Goal: Feedback & Contribution: Leave review/rating

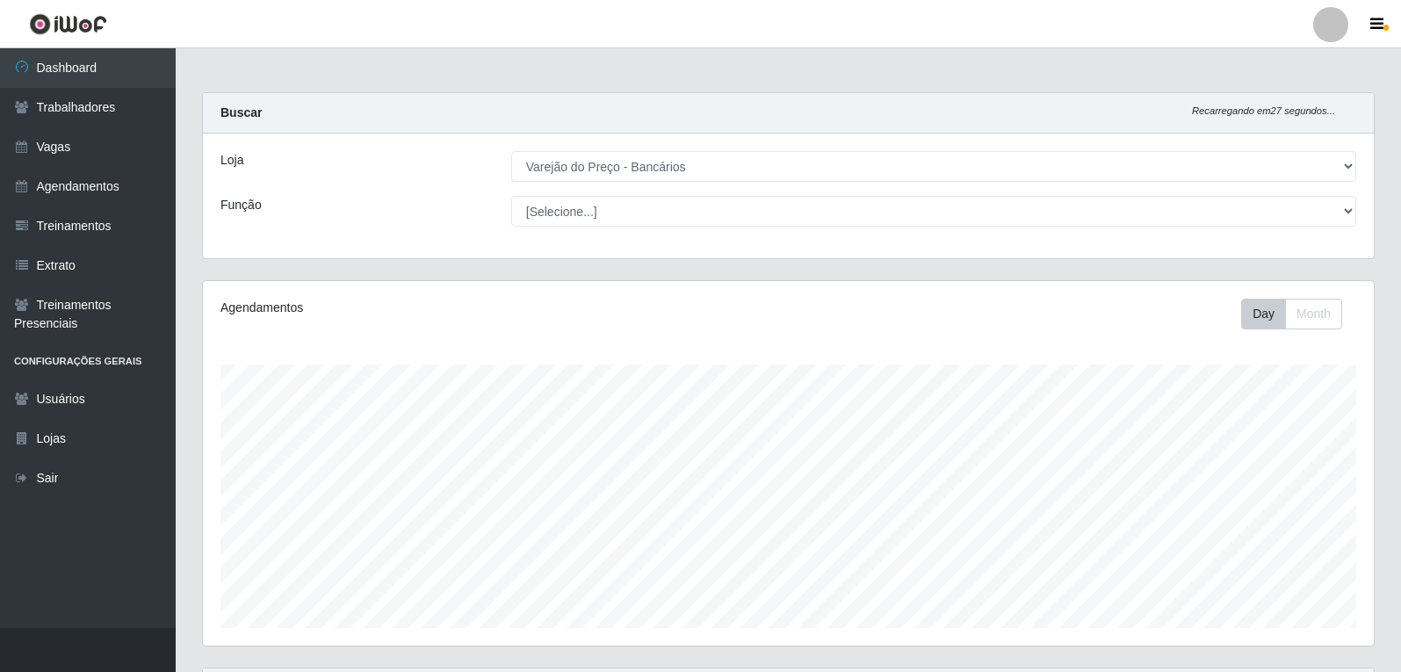
select select "157"
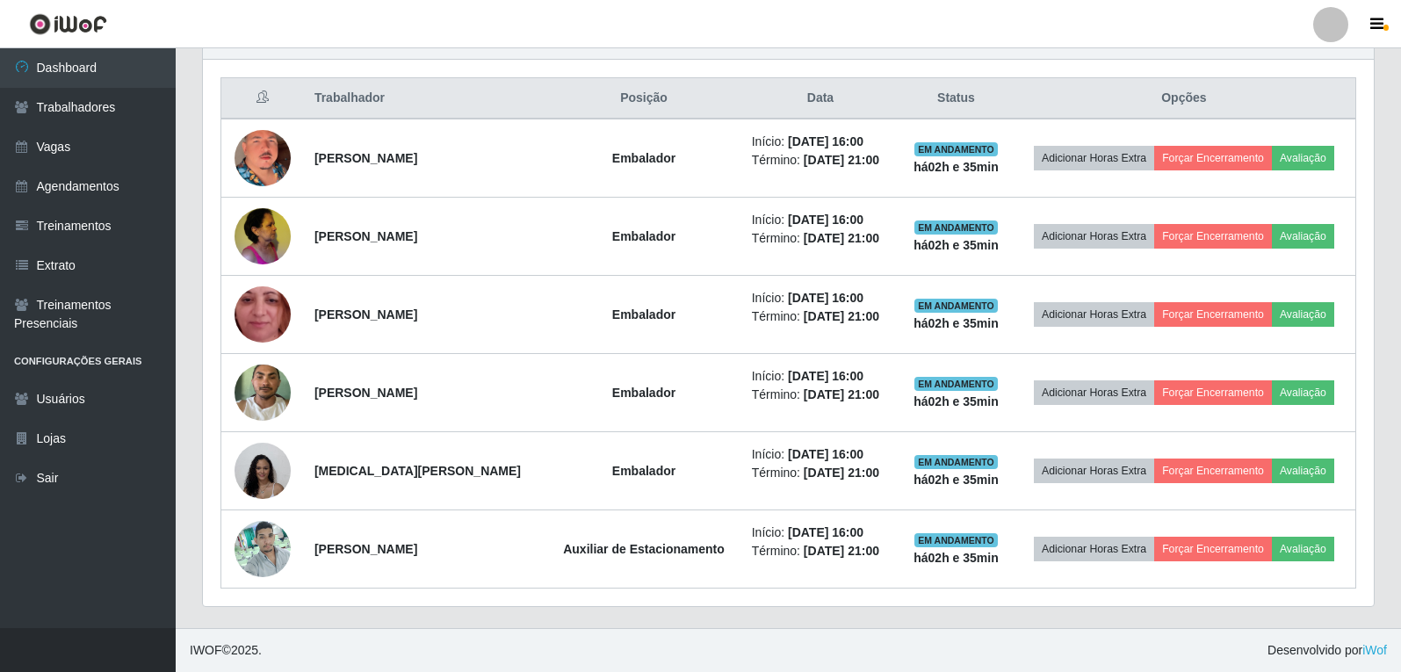
scroll to position [365, 1171]
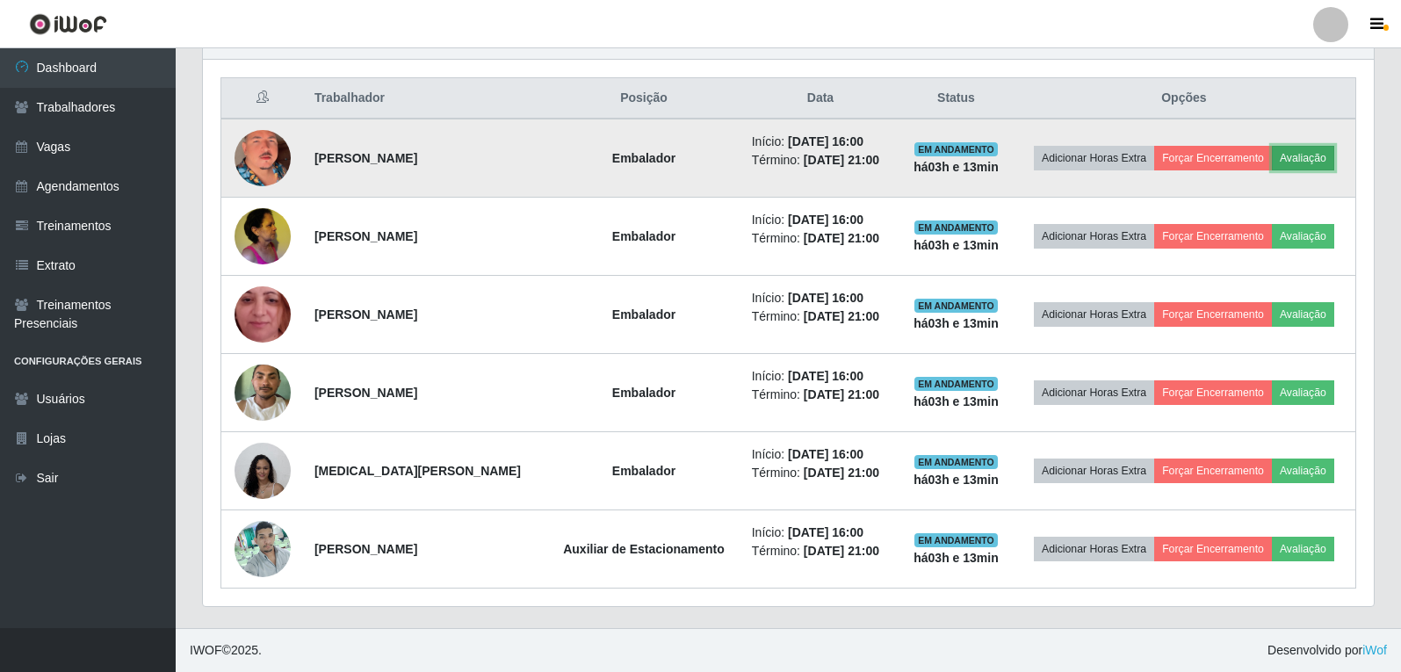
click at [1306, 155] on button "Avaliação" at bounding box center [1303, 158] width 62 height 25
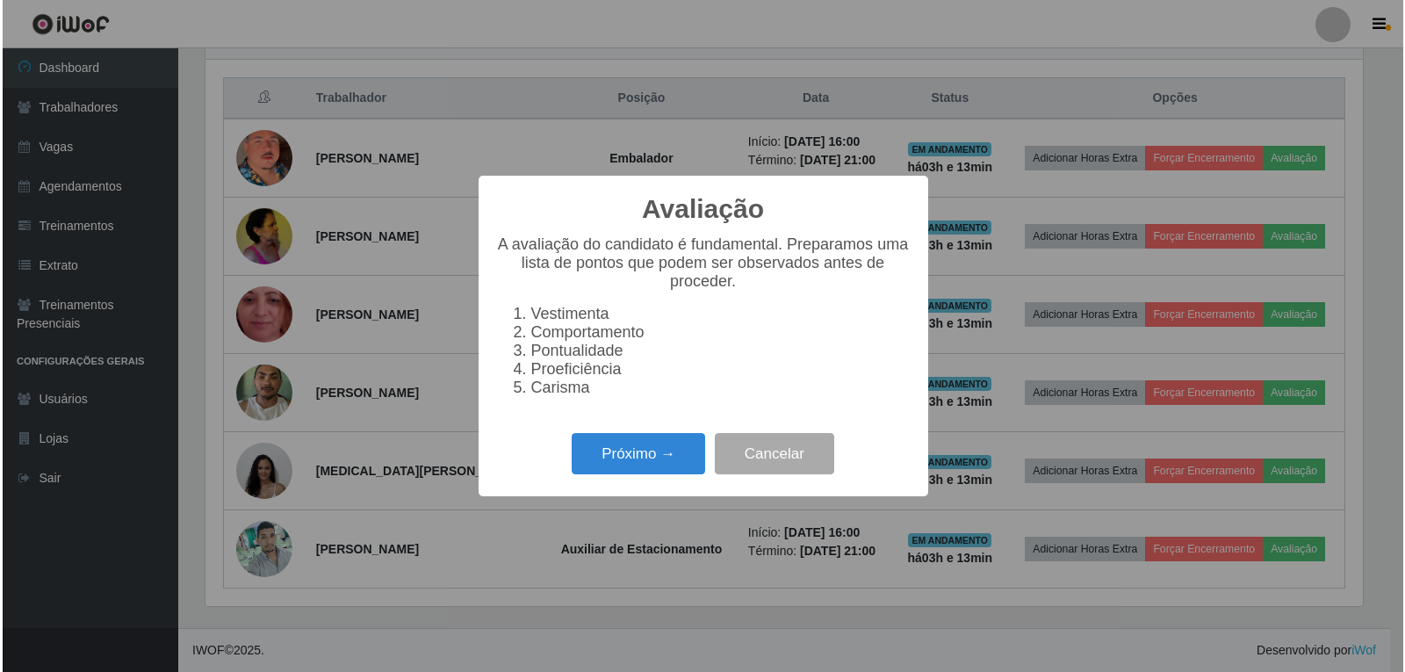
scroll to position [365, 1162]
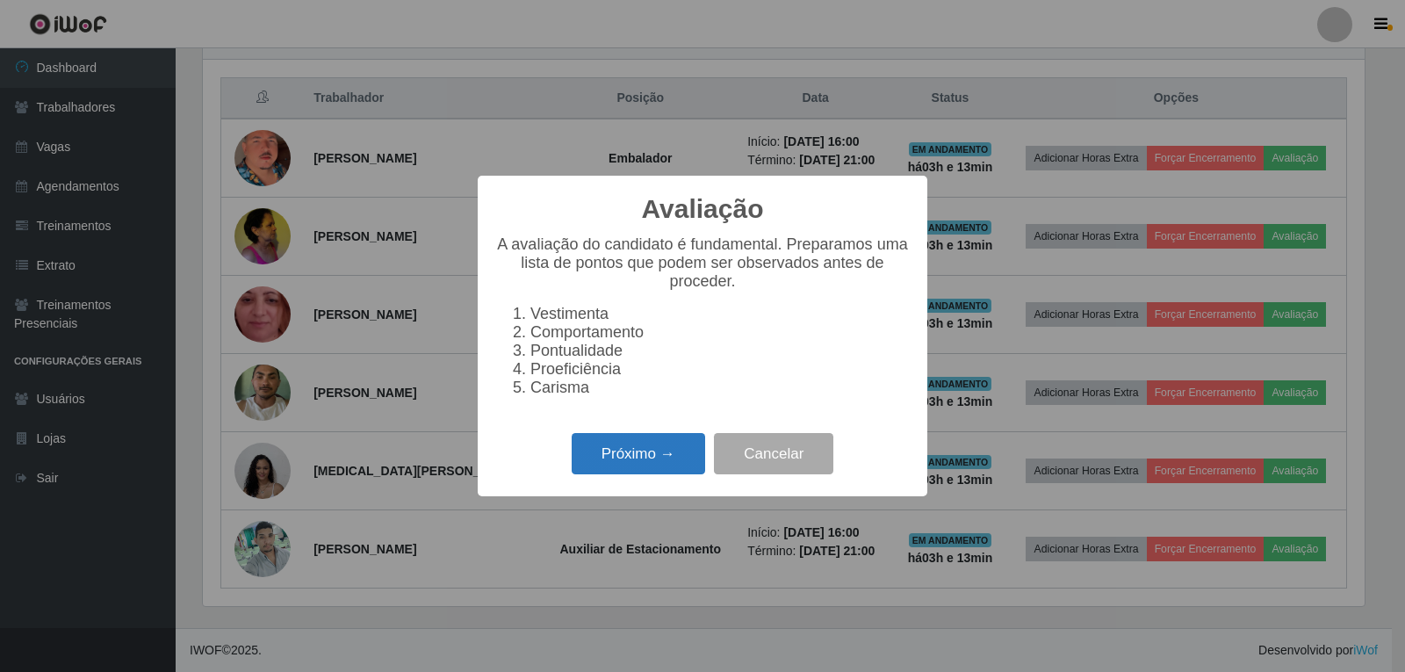
click at [599, 455] on button "Próximo →" at bounding box center [639, 453] width 134 height 41
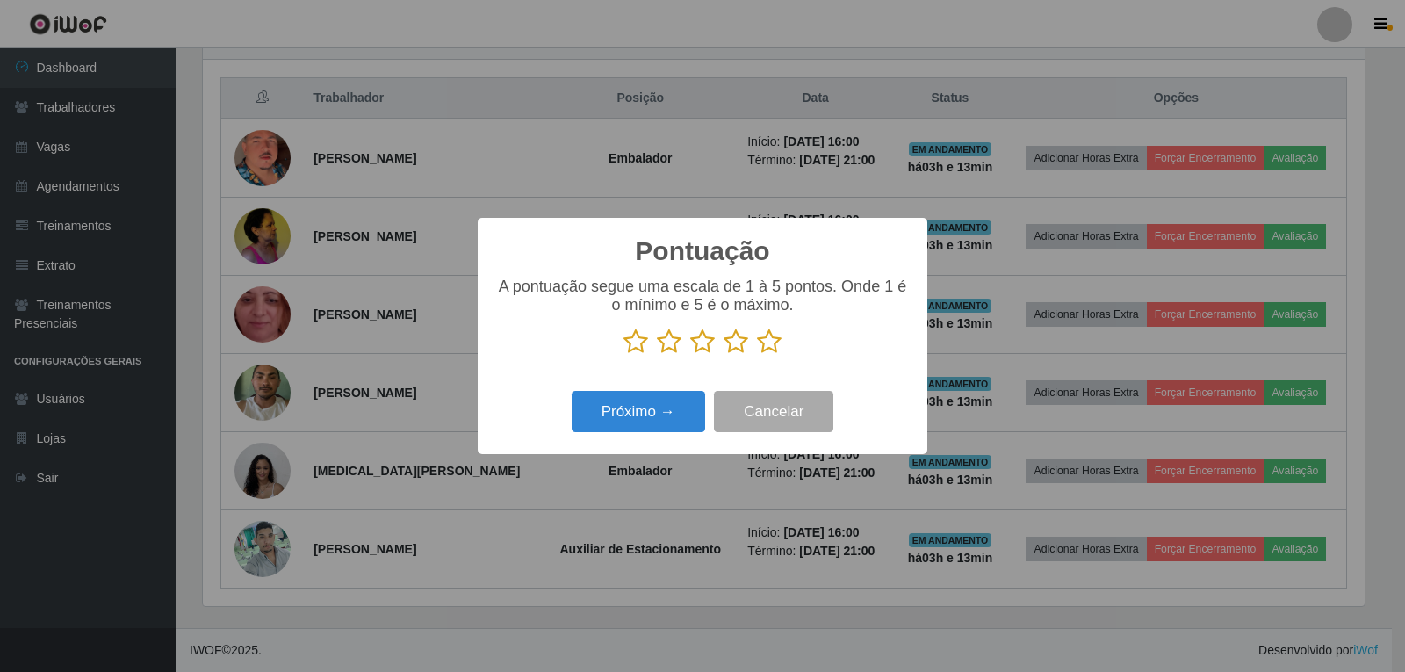
scroll to position [877963, 877165]
click at [769, 342] on icon at bounding box center [769, 341] width 25 height 26
click at [757, 355] on input "radio" at bounding box center [757, 355] width 0 height 0
click at [645, 413] on button "Próximo →" at bounding box center [639, 411] width 134 height 41
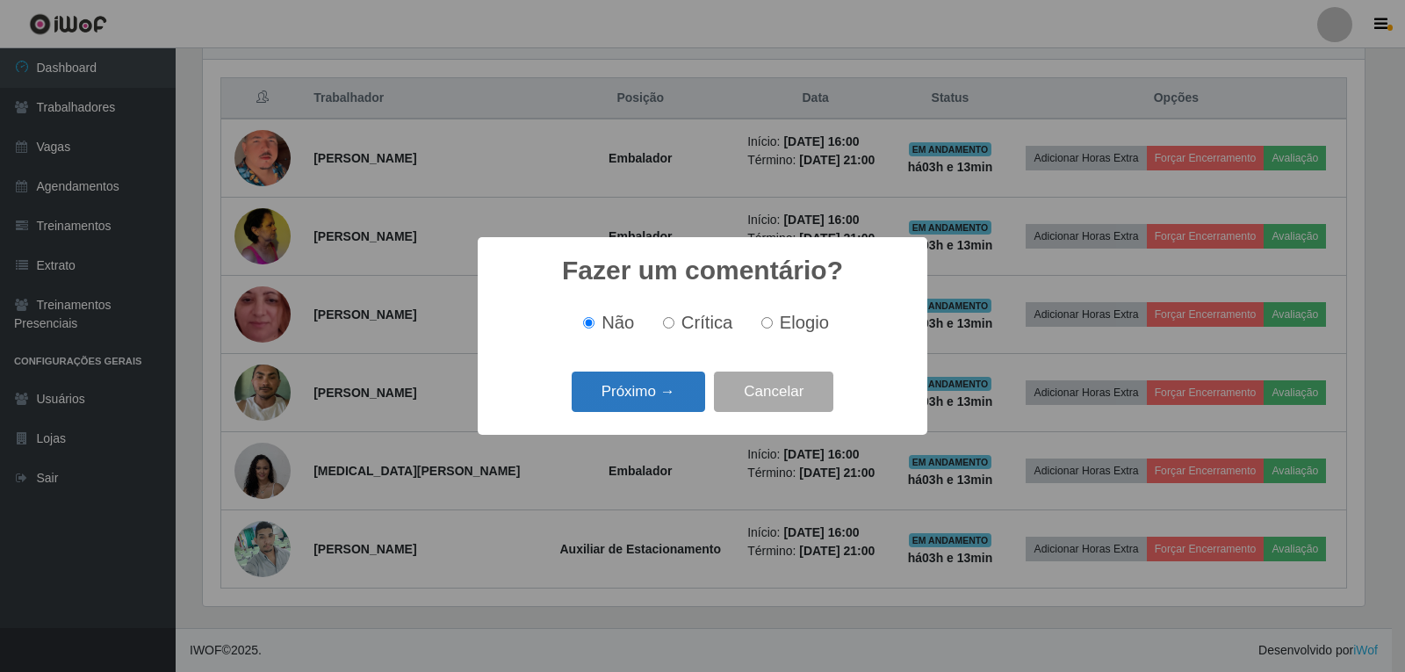
click at [678, 393] on button "Próximo →" at bounding box center [639, 392] width 134 height 41
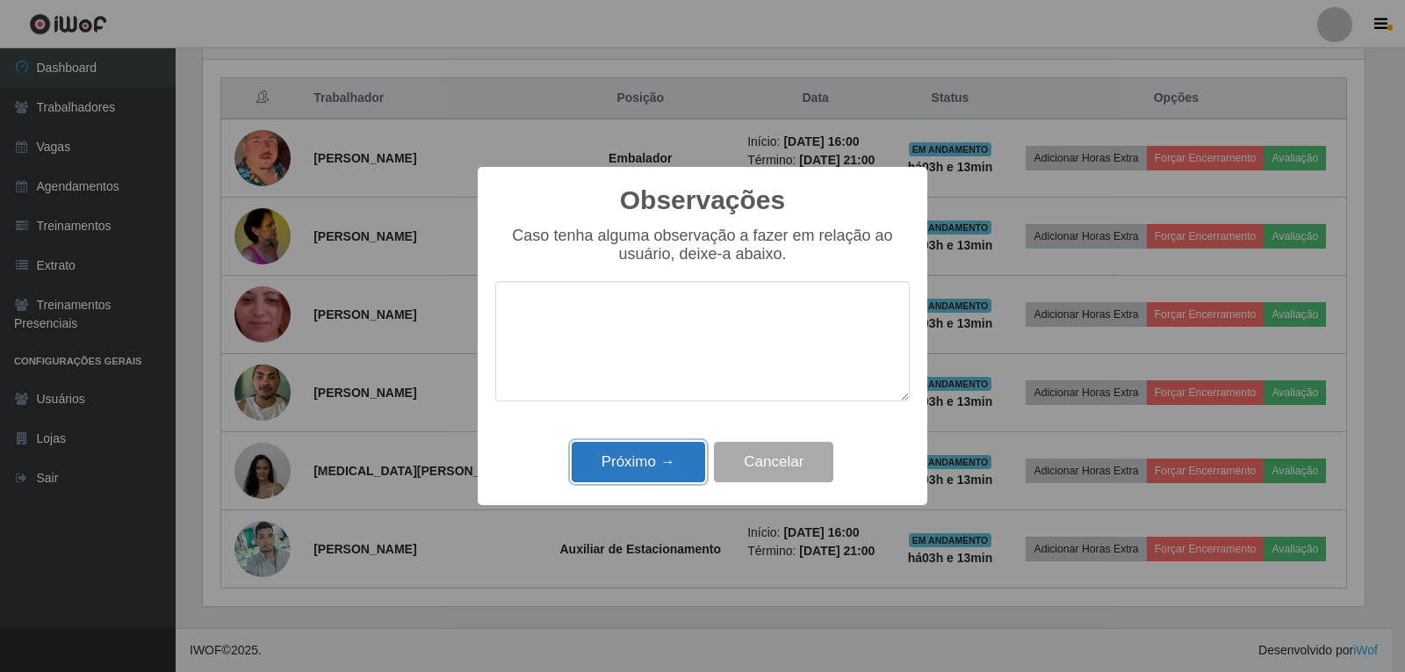
click at [640, 461] on button "Próximo →" at bounding box center [639, 462] width 134 height 41
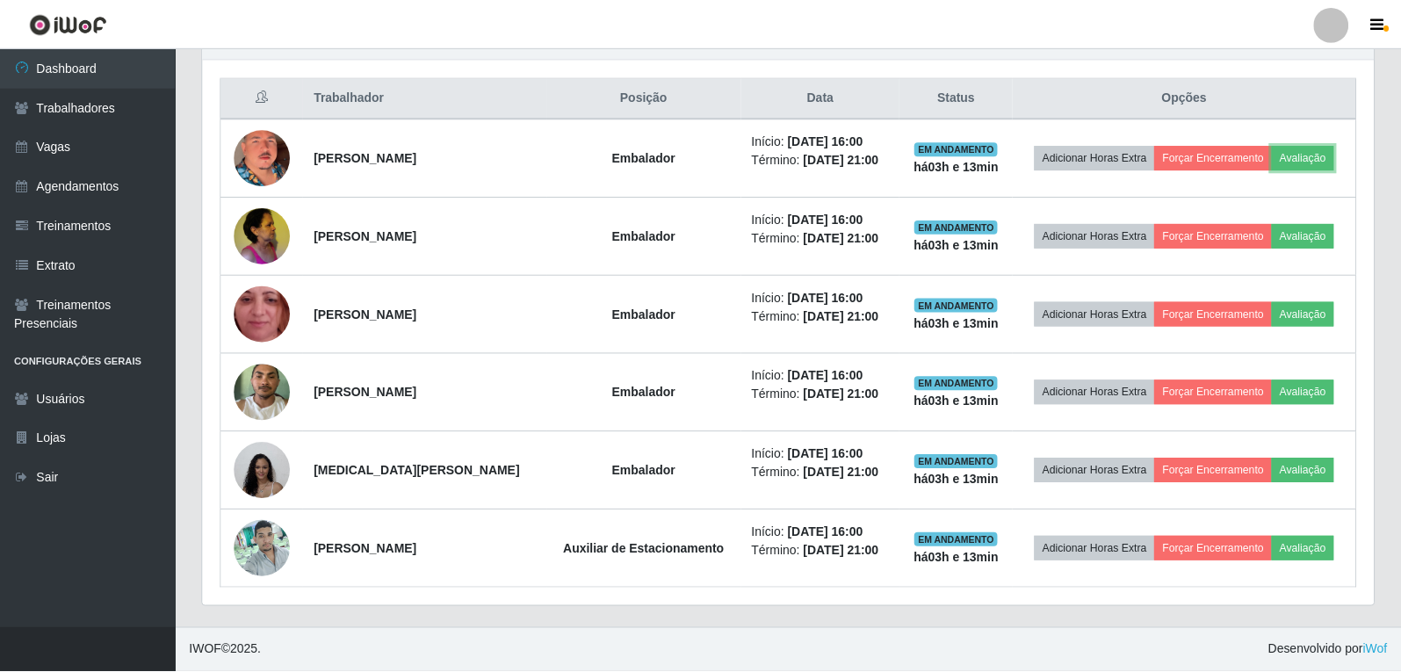
scroll to position [365, 1171]
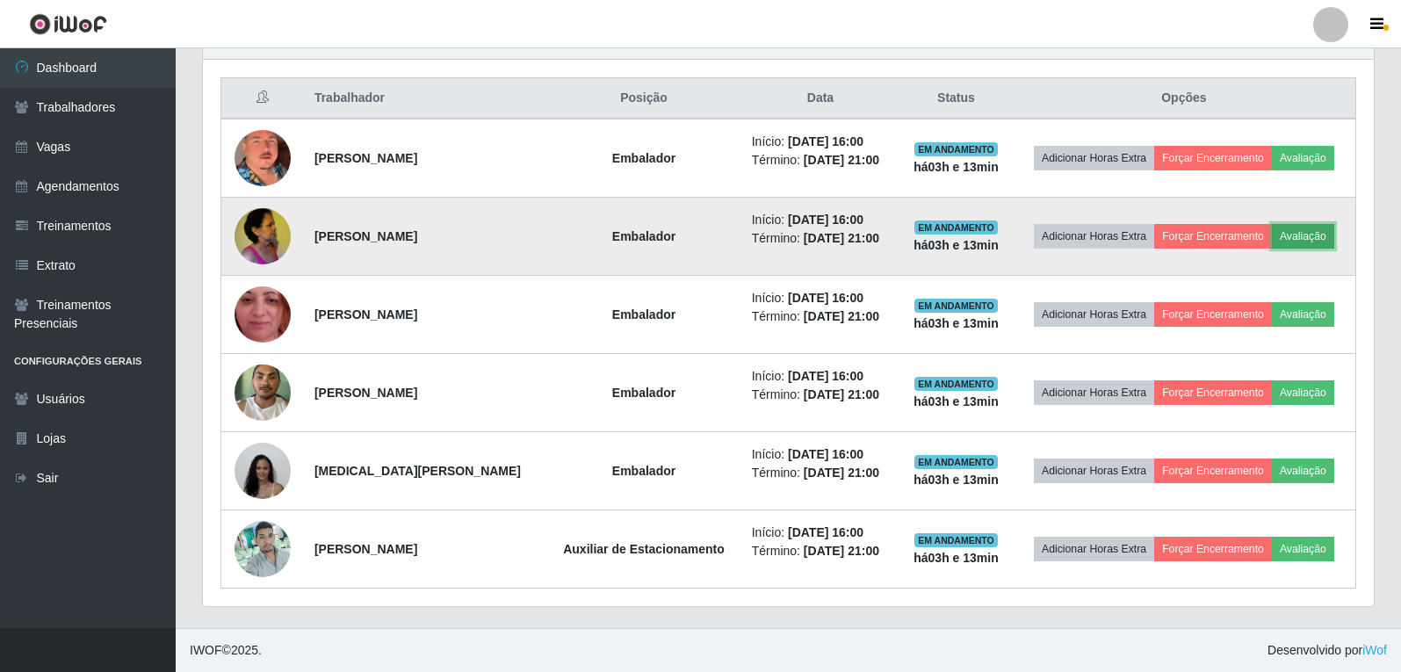
click at [1311, 237] on button "Avaliação" at bounding box center [1303, 236] width 62 height 25
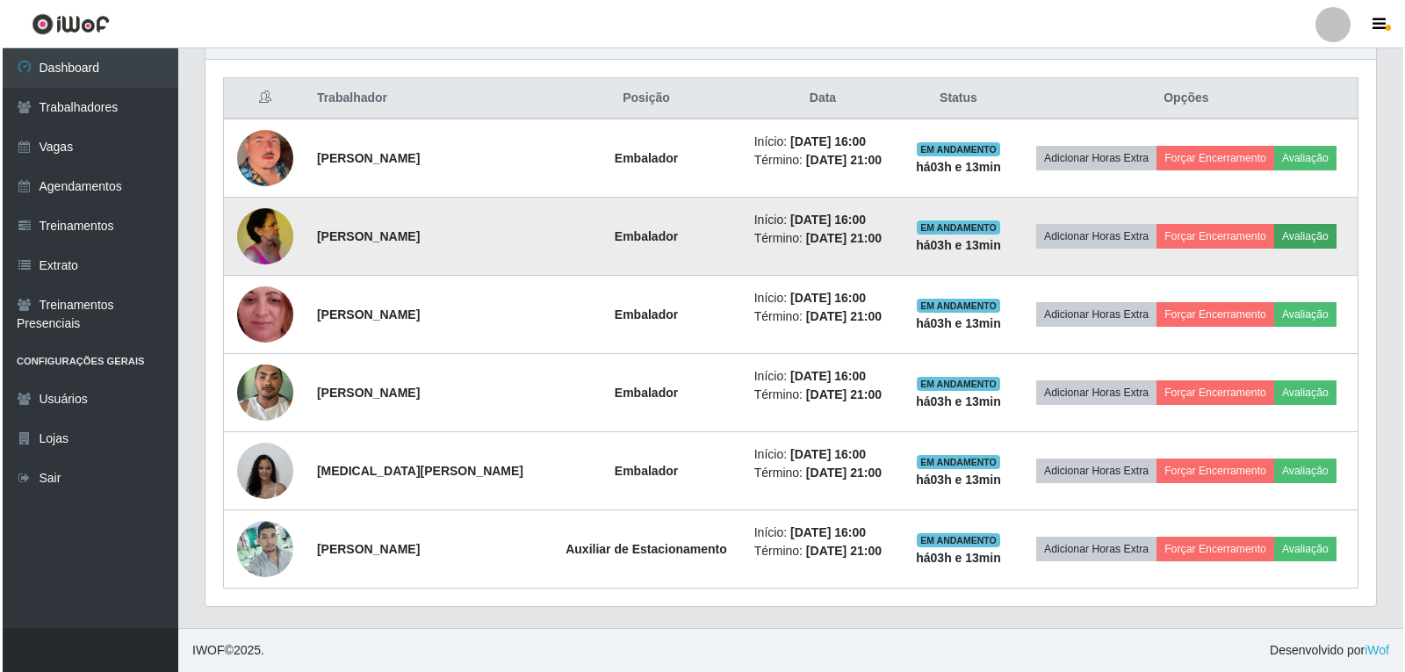
scroll to position [365, 1162]
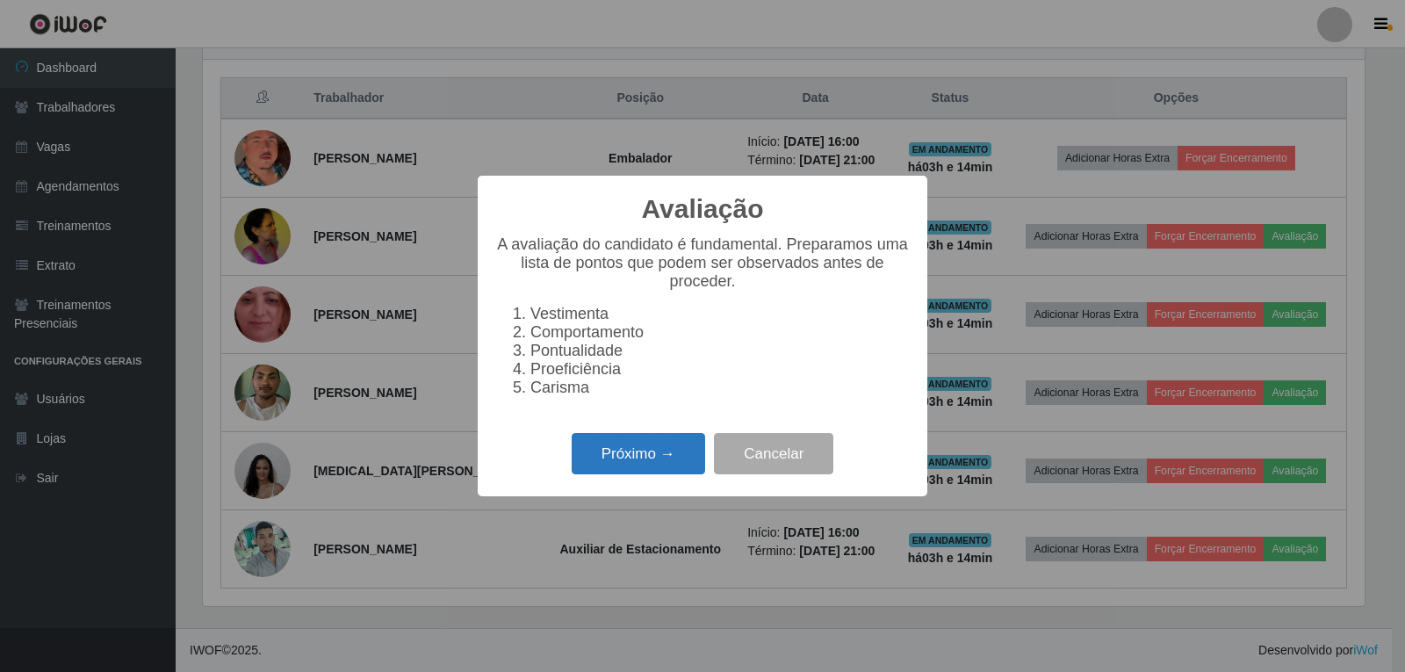
click at [611, 474] on button "Próximo →" at bounding box center [639, 453] width 134 height 41
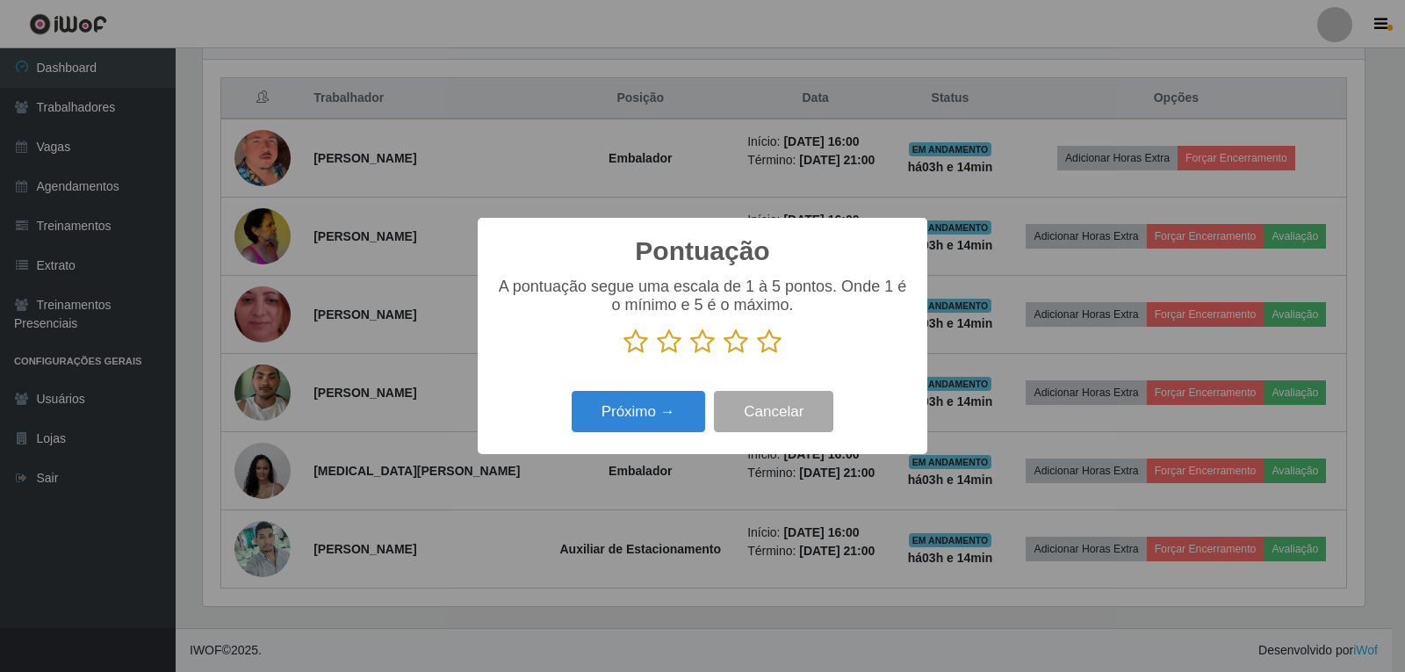
click at [778, 340] on icon at bounding box center [769, 341] width 25 height 26
click at [757, 355] on input "radio" at bounding box center [757, 355] width 0 height 0
click at [641, 412] on button "Próximo →" at bounding box center [639, 411] width 134 height 41
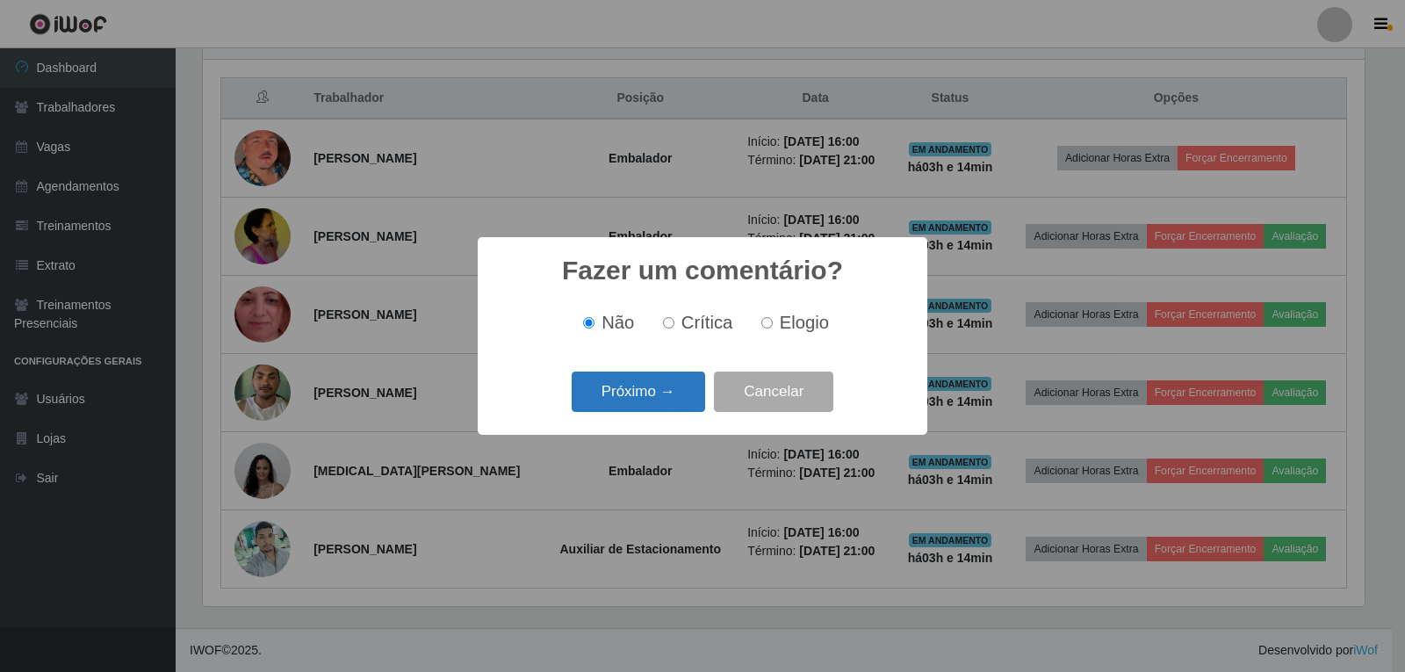
click at [653, 405] on button "Próximo →" at bounding box center [639, 392] width 134 height 41
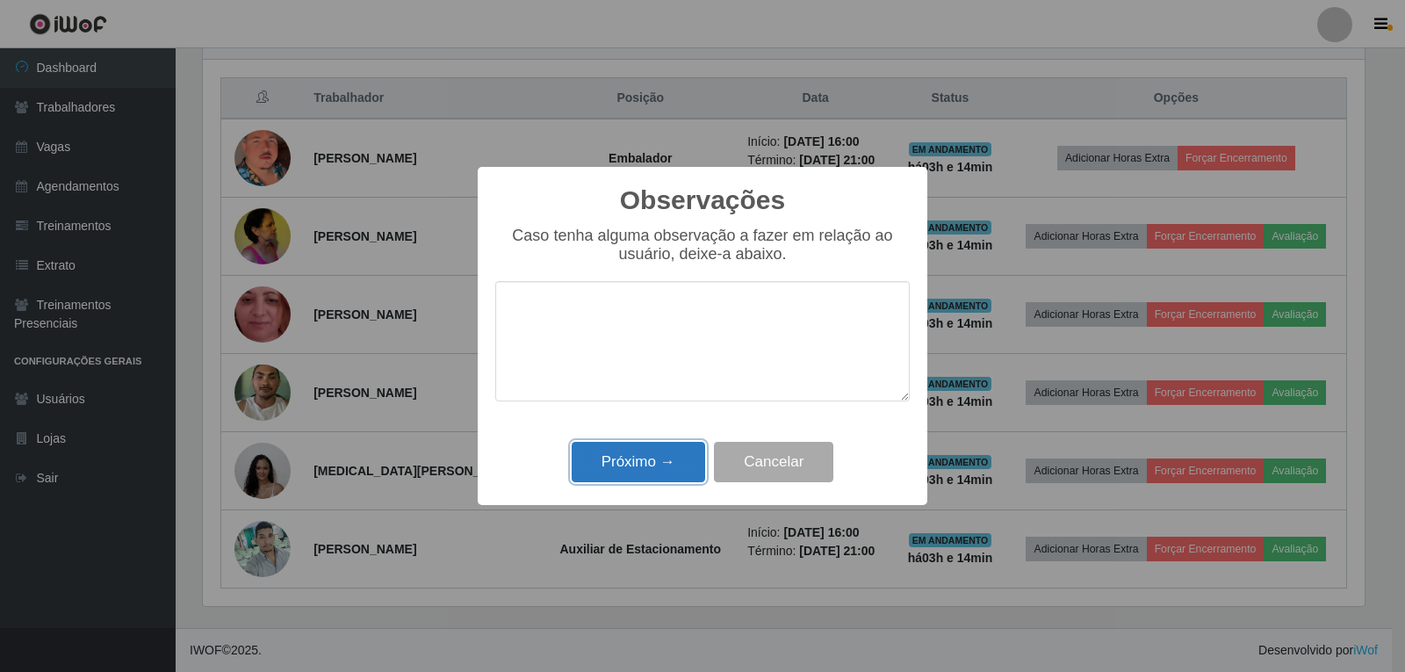
click at [638, 459] on button "Próximo →" at bounding box center [639, 462] width 134 height 41
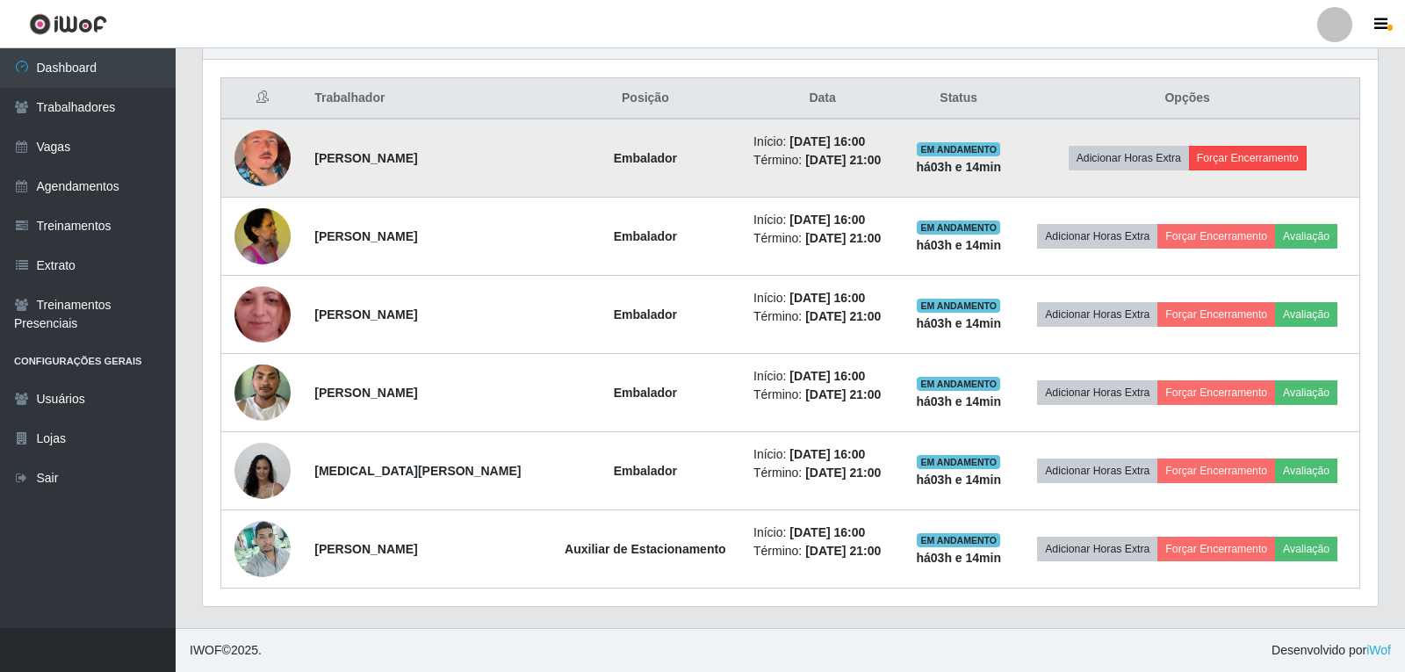
scroll to position [365, 1171]
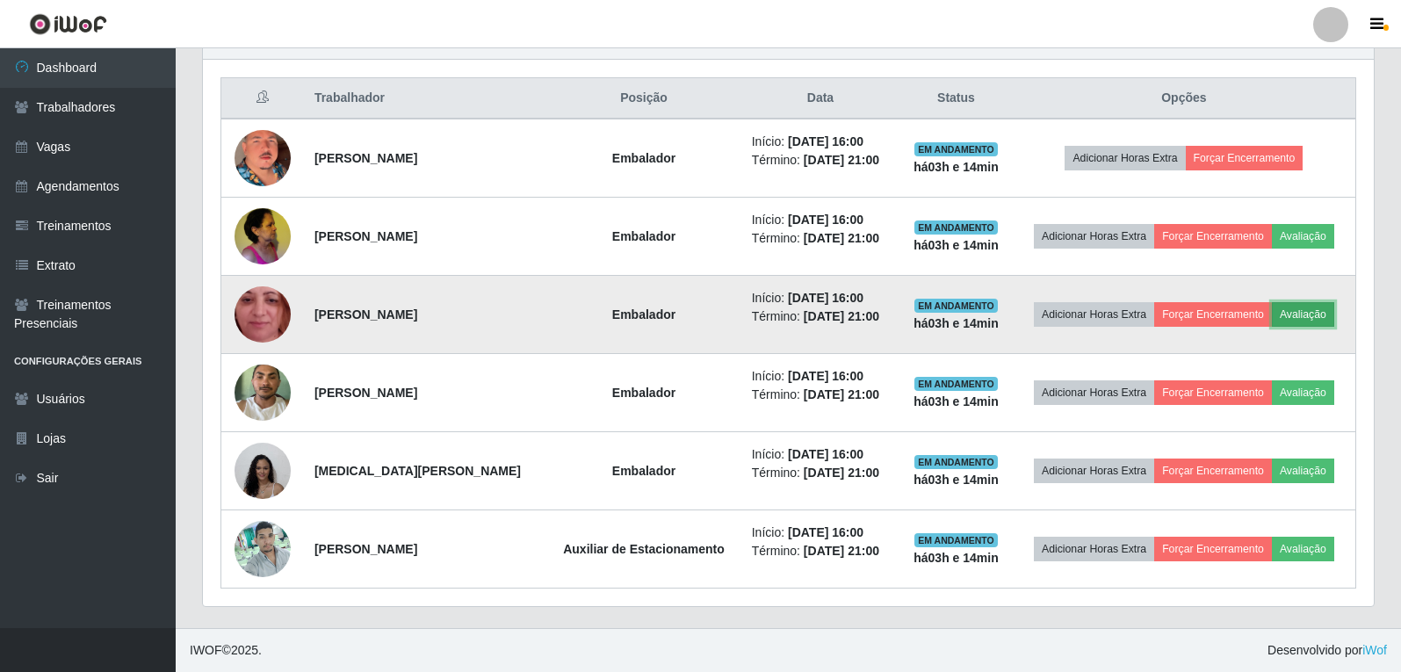
click at [1312, 318] on button "Avaliação" at bounding box center [1303, 314] width 62 height 25
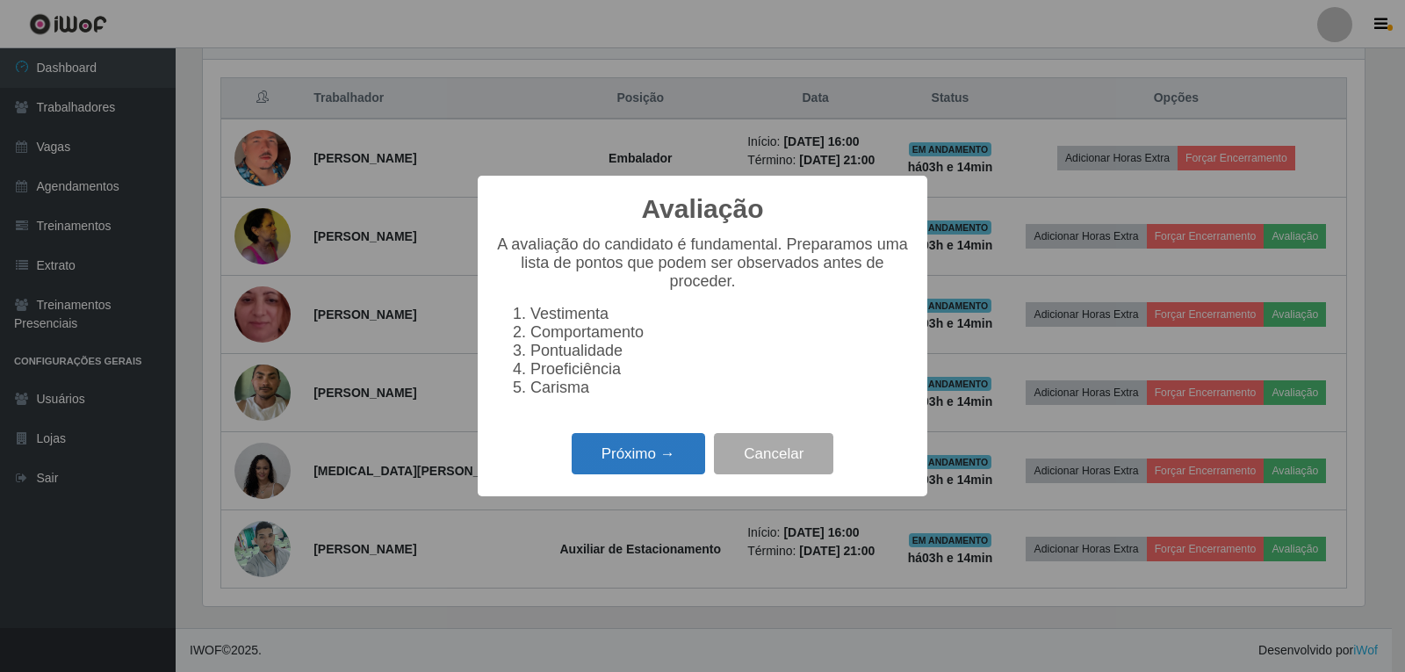
click at [646, 472] on button "Próximo →" at bounding box center [639, 453] width 134 height 41
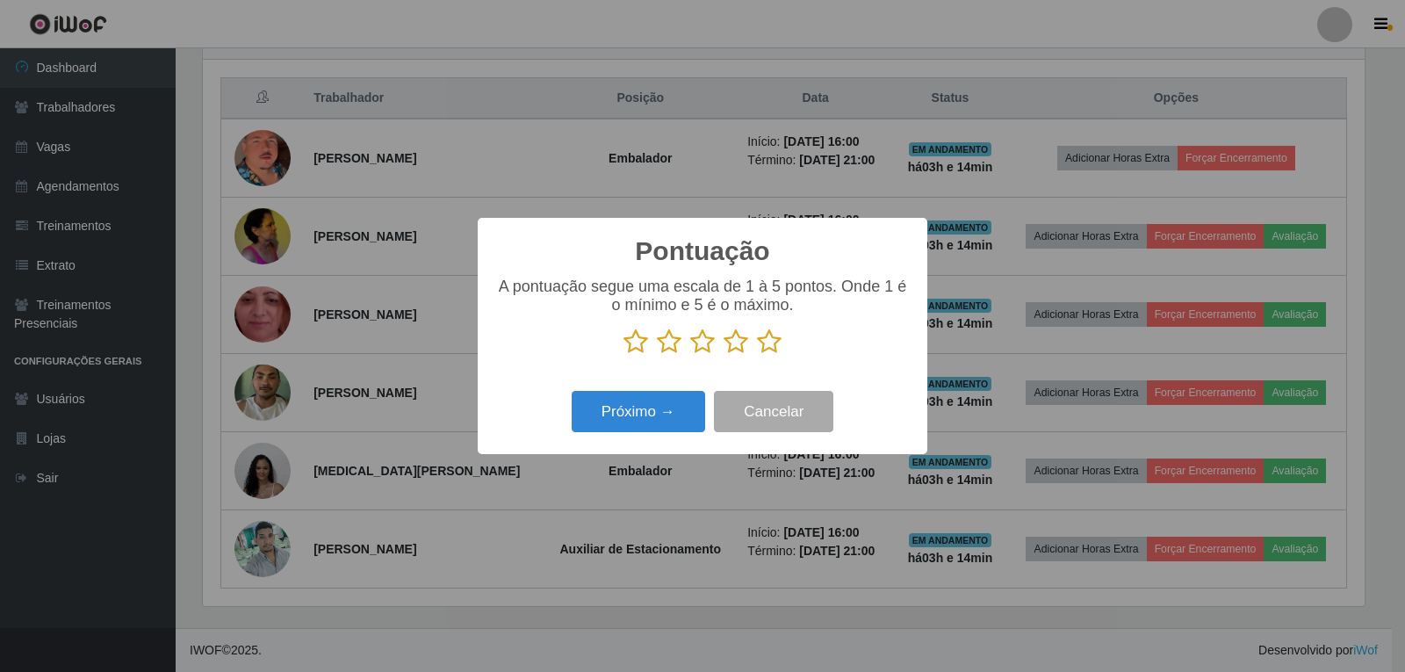
scroll to position [877963, 877165]
click at [770, 343] on icon at bounding box center [769, 341] width 25 height 26
click at [757, 355] on input "radio" at bounding box center [757, 355] width 0 height 0
click at [642, 409] on button "Próximo →" at bounding box center [639, 411] width 134 height 41
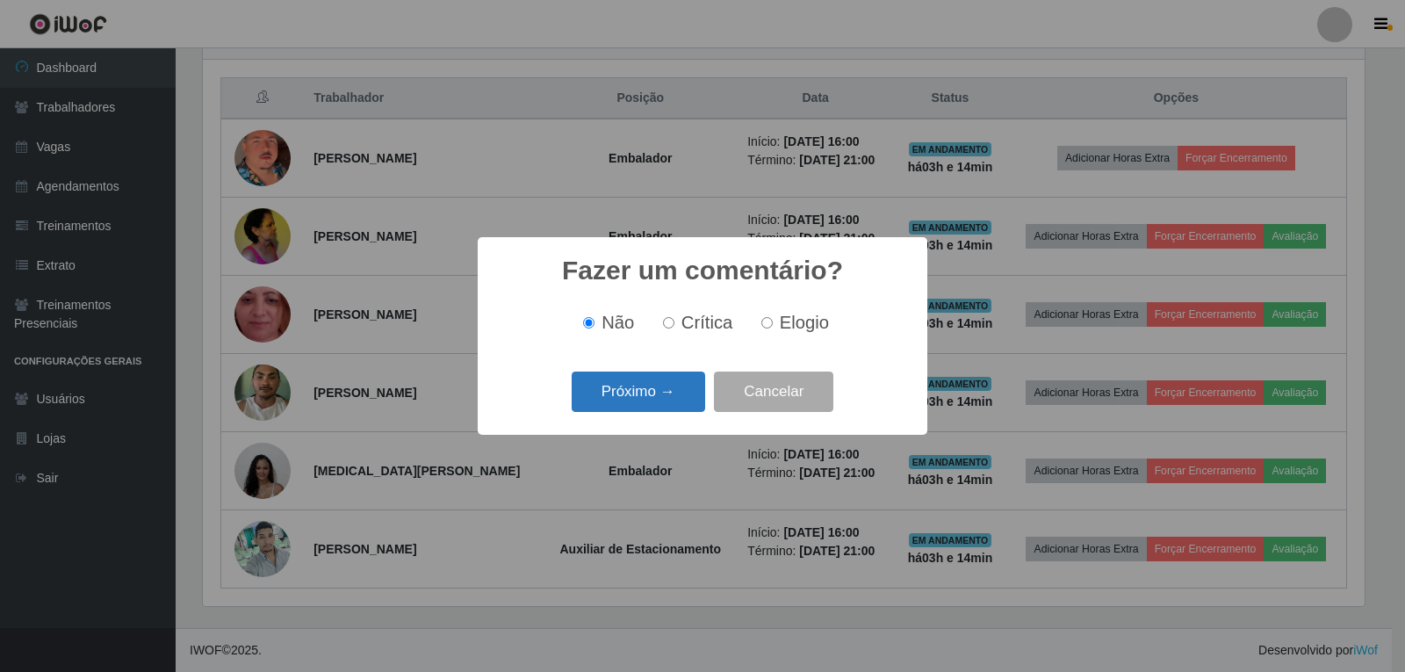
click at [661, 400] on button "Próximo →" at bounding box center [639, 392] width 134 height 41
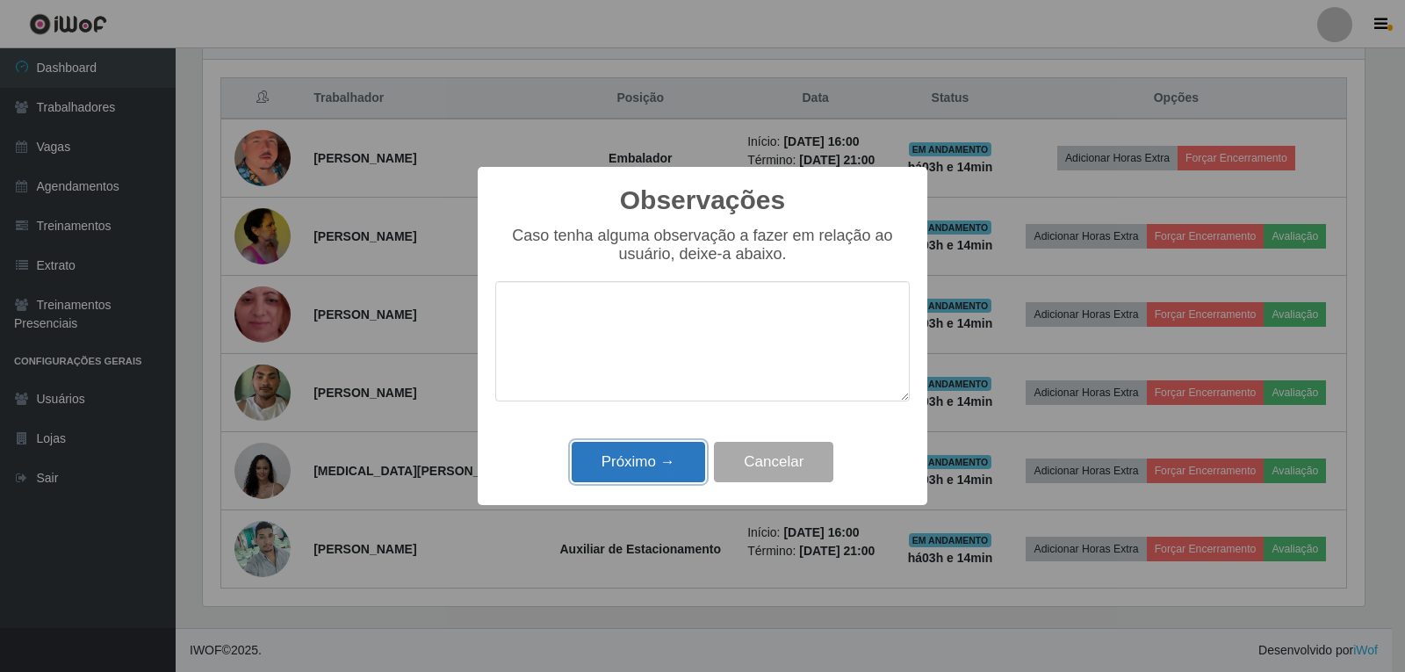
click at [657, 467] on button "Próximo →" at bounding box center [639, 462] width 134 height 41
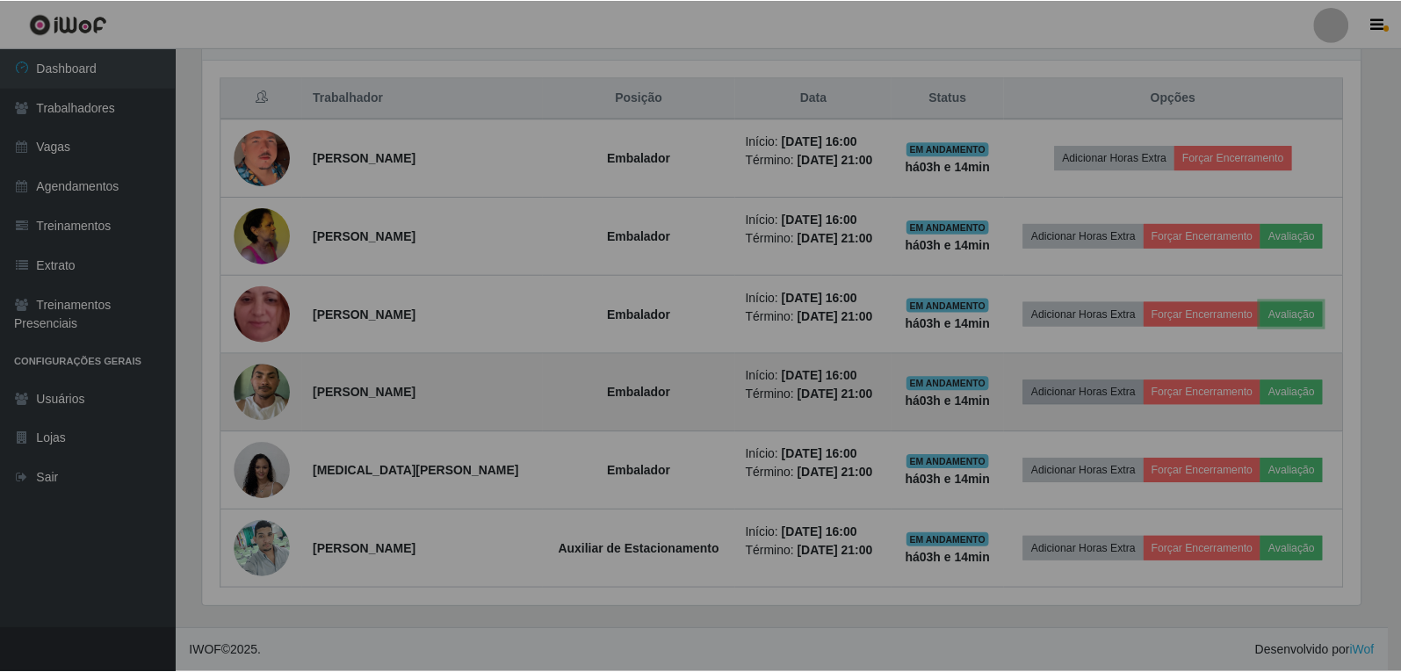
scroll to position [365, 1171]
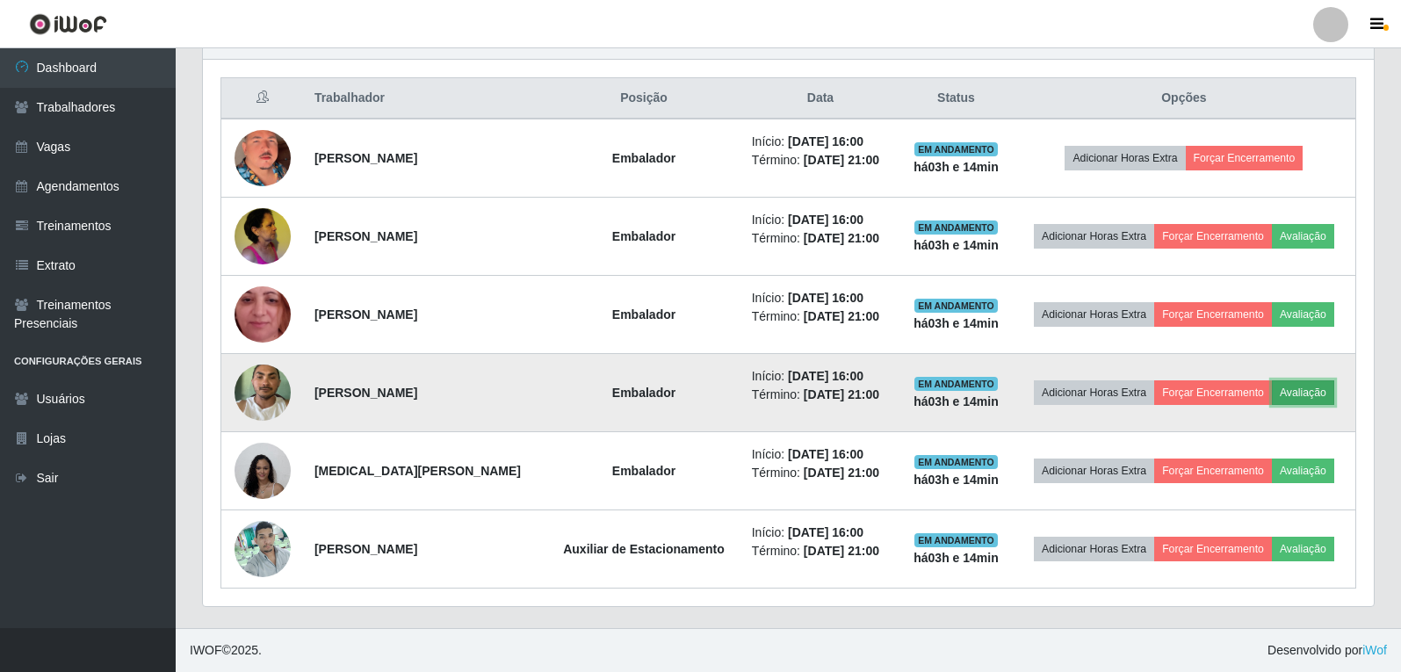
click at [1329, 388] on button "Avaliação" at bounding box center [1303, 392] width 62 height 25
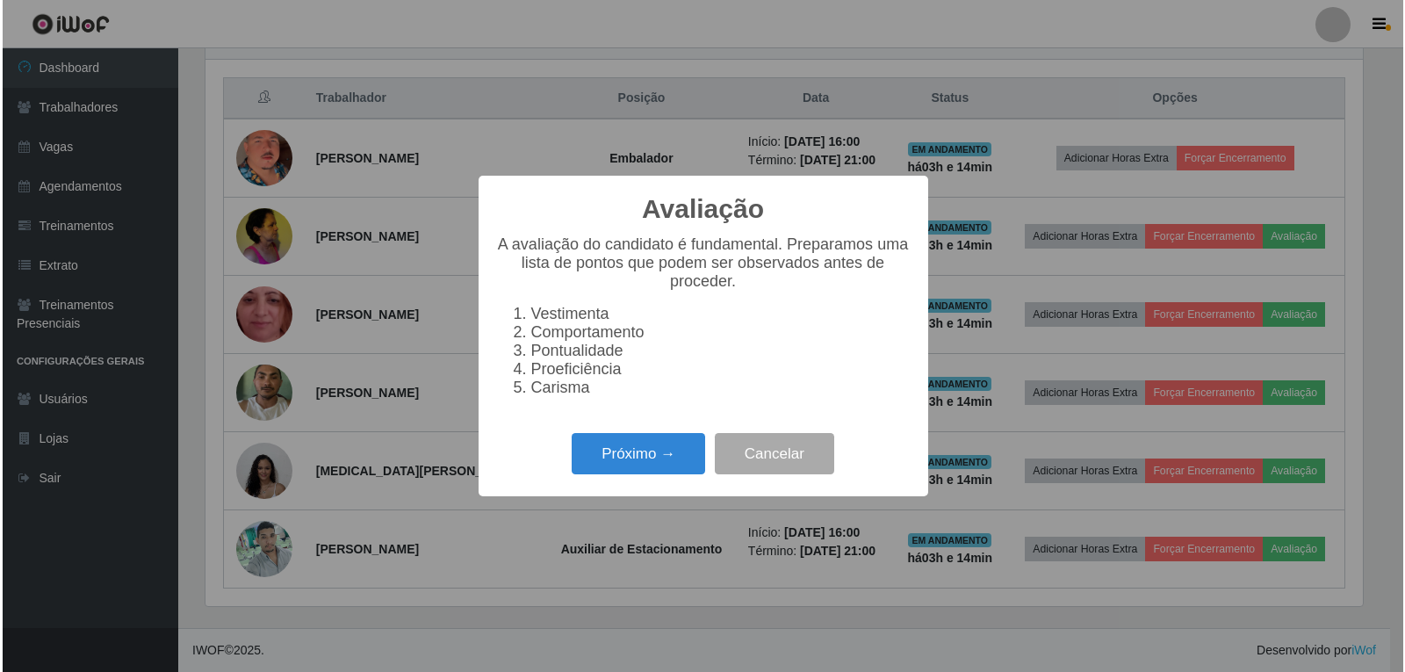
scroll to position [365, 1162]
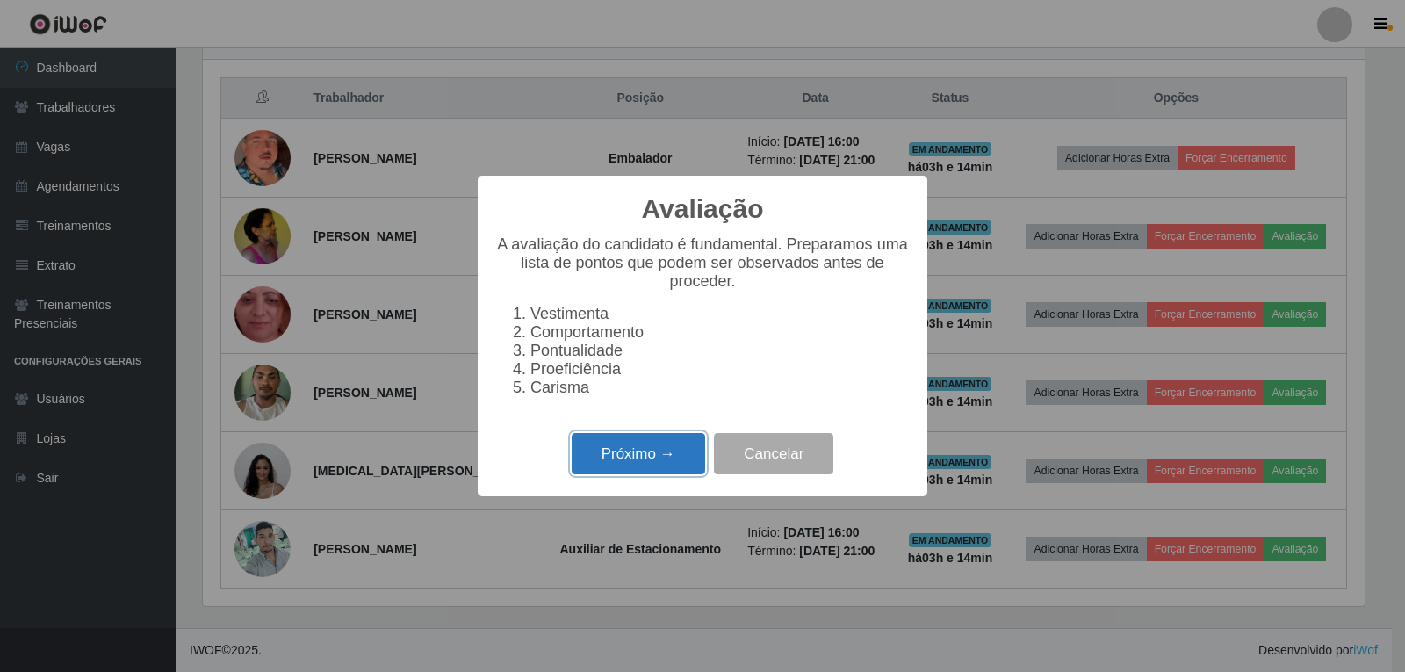
click at [646, 470] on button "Próximo →" at bounding box center [639, 453] width 134 height 41
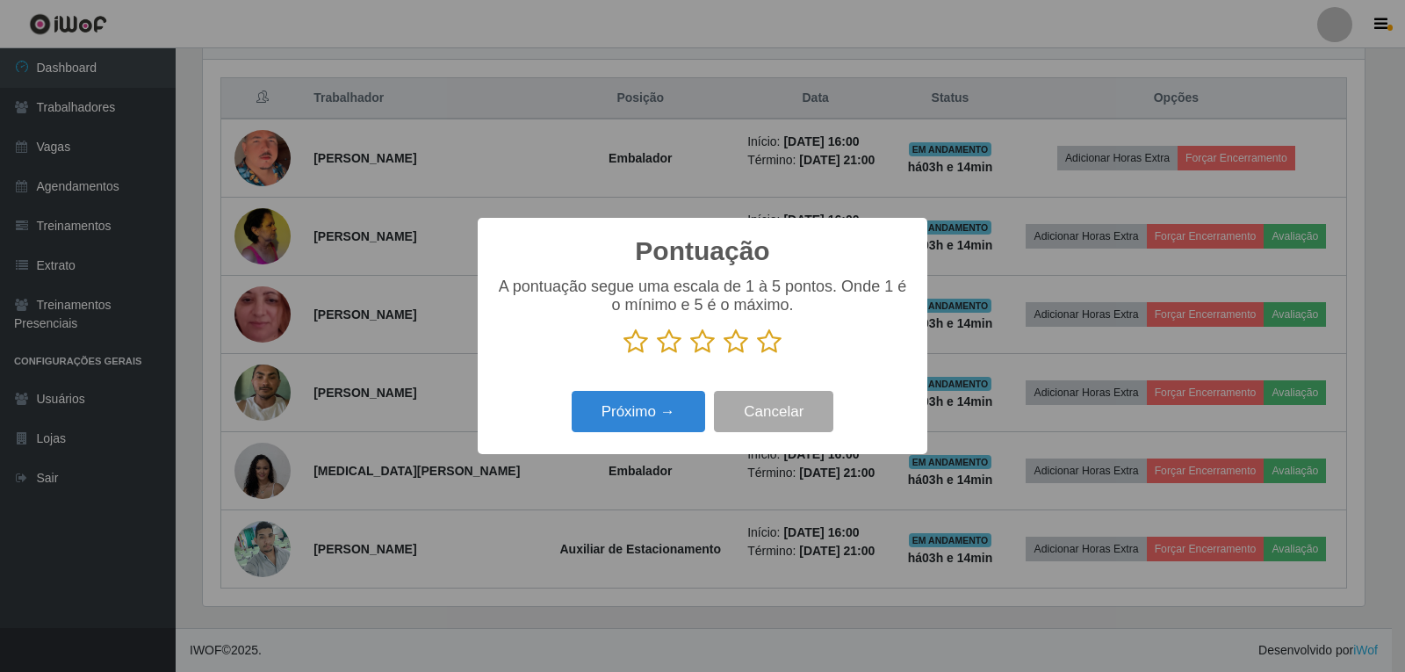
scroll to position [877963, 877165]
click at [776, 343] on icon at bounding box center [769, 341] width 25 height 26
click at [757, 355] on input "radio" at bounding box center [757, 355] width 0 height 0
click at [602, 413] on button "Próximo →" at bounding box center [639, 411] width 134 height 41
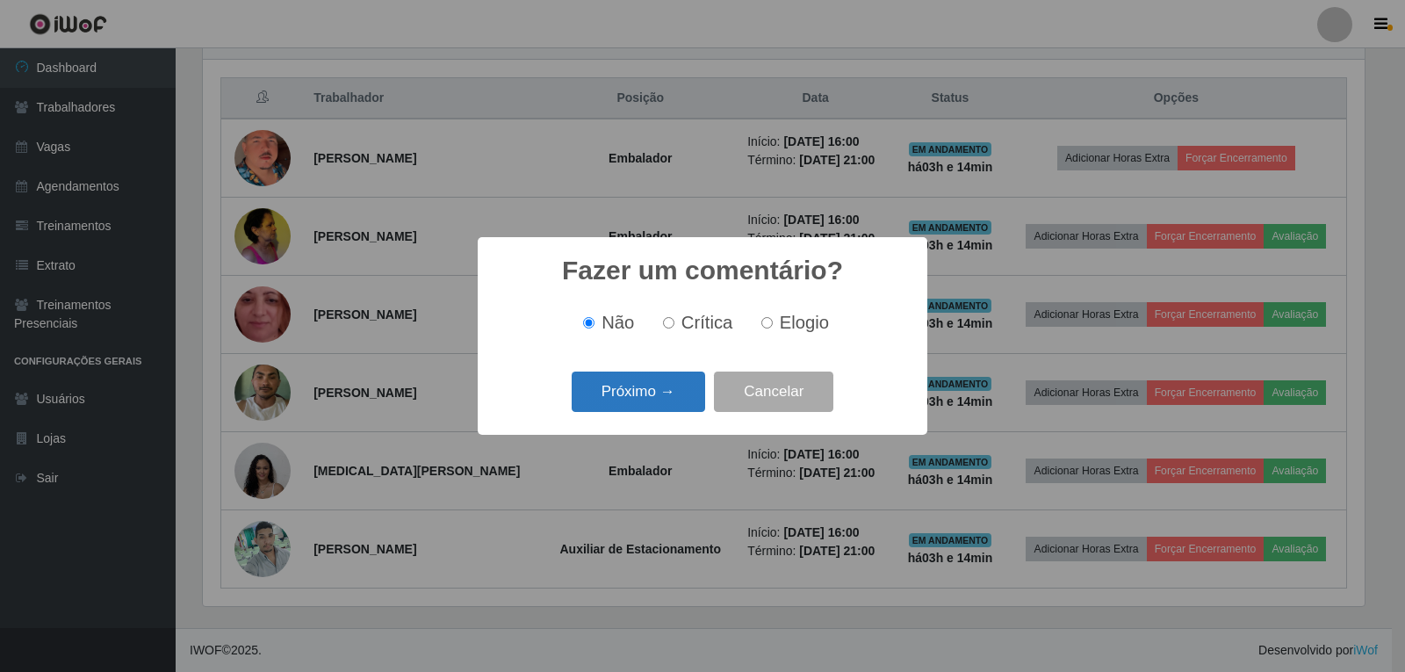
click at [630, 401] on button "Próximo →" at bounding box center [639, 392] width 134 height 41
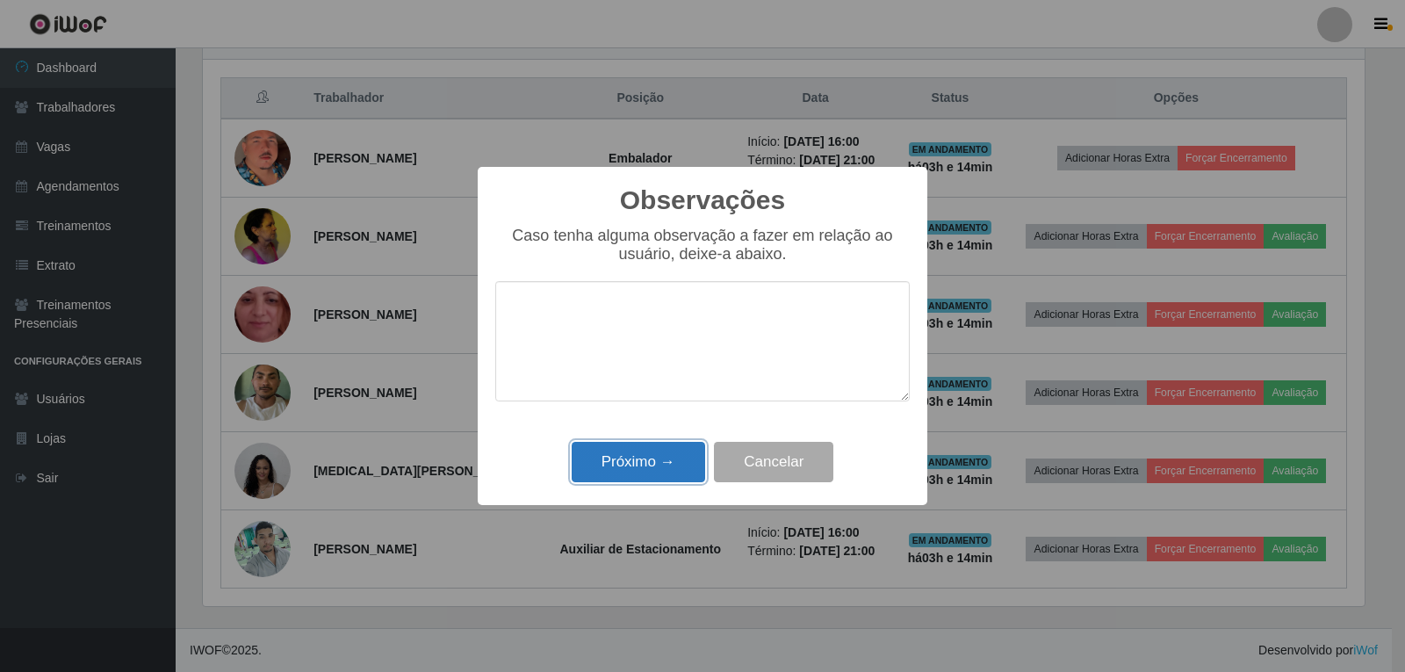
click at [663, 460] on button "Próximo →" at bounding box center [639, 462] width 134 height 41
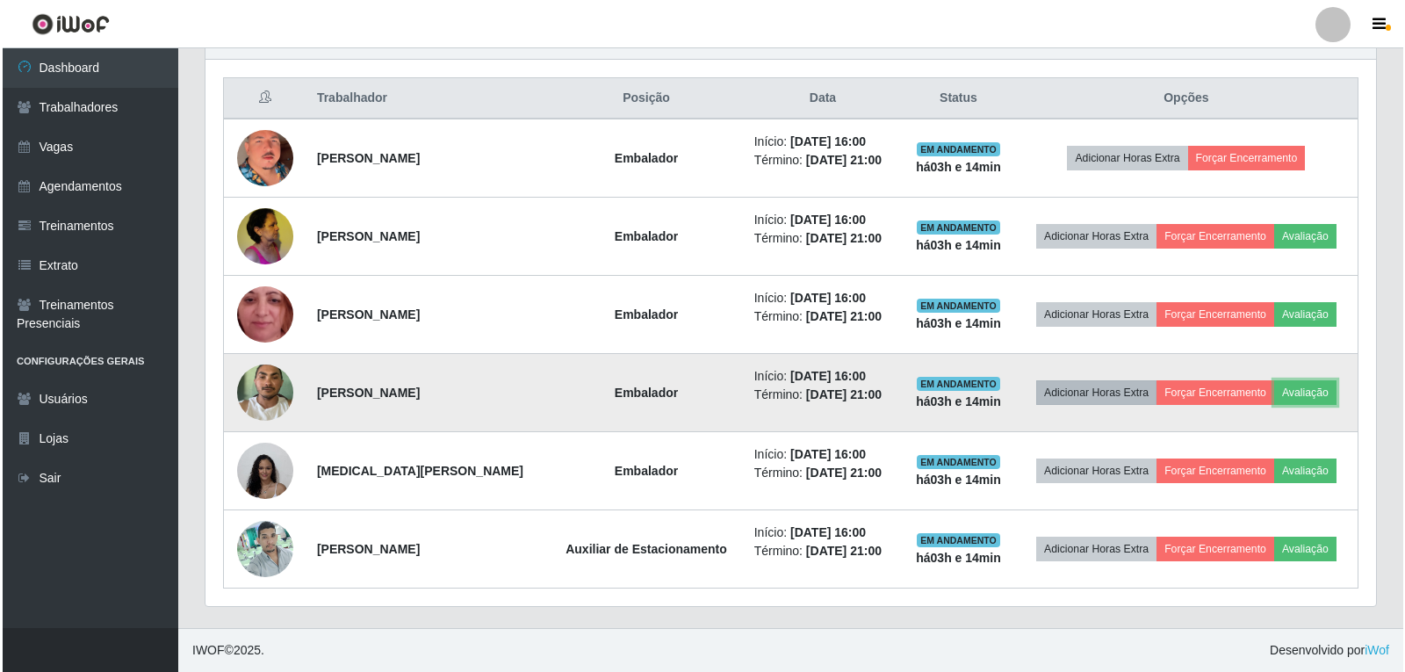
scroll to position [365, 1171]
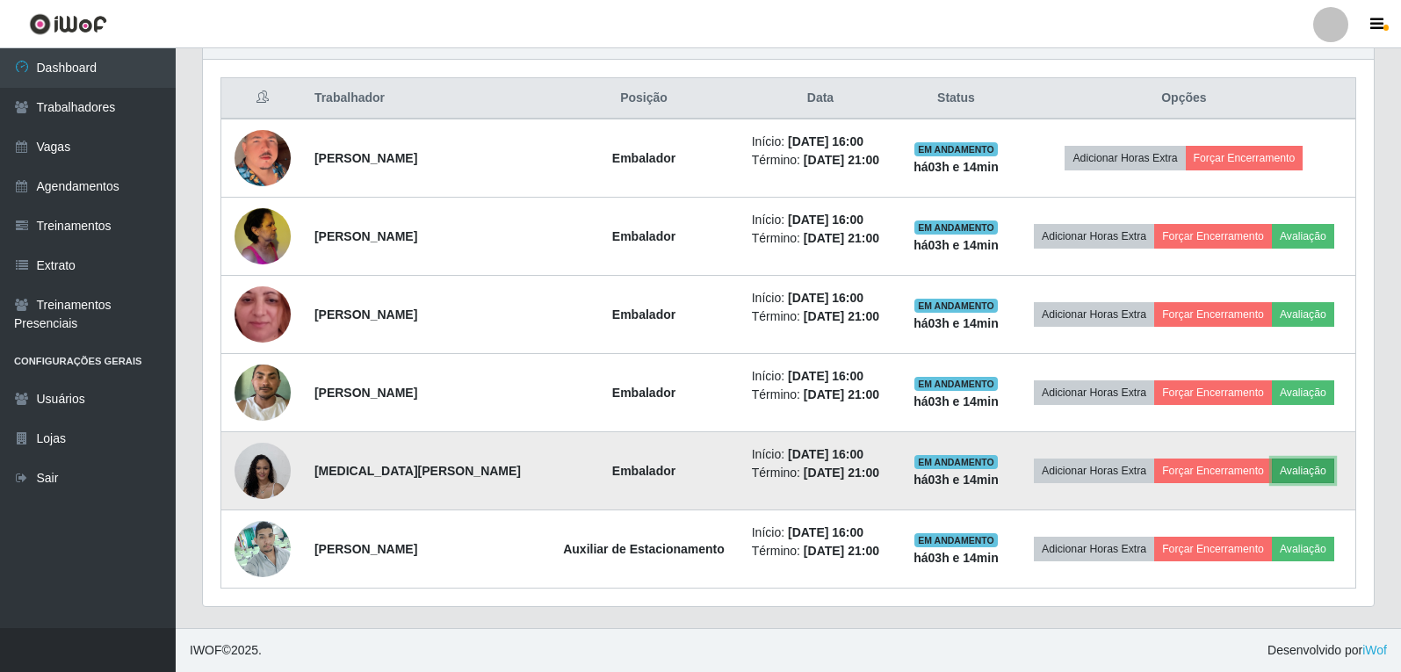
click at [1294, 466] on button "Avaliação" at bounding box center [1303, 470] width 62 height 25
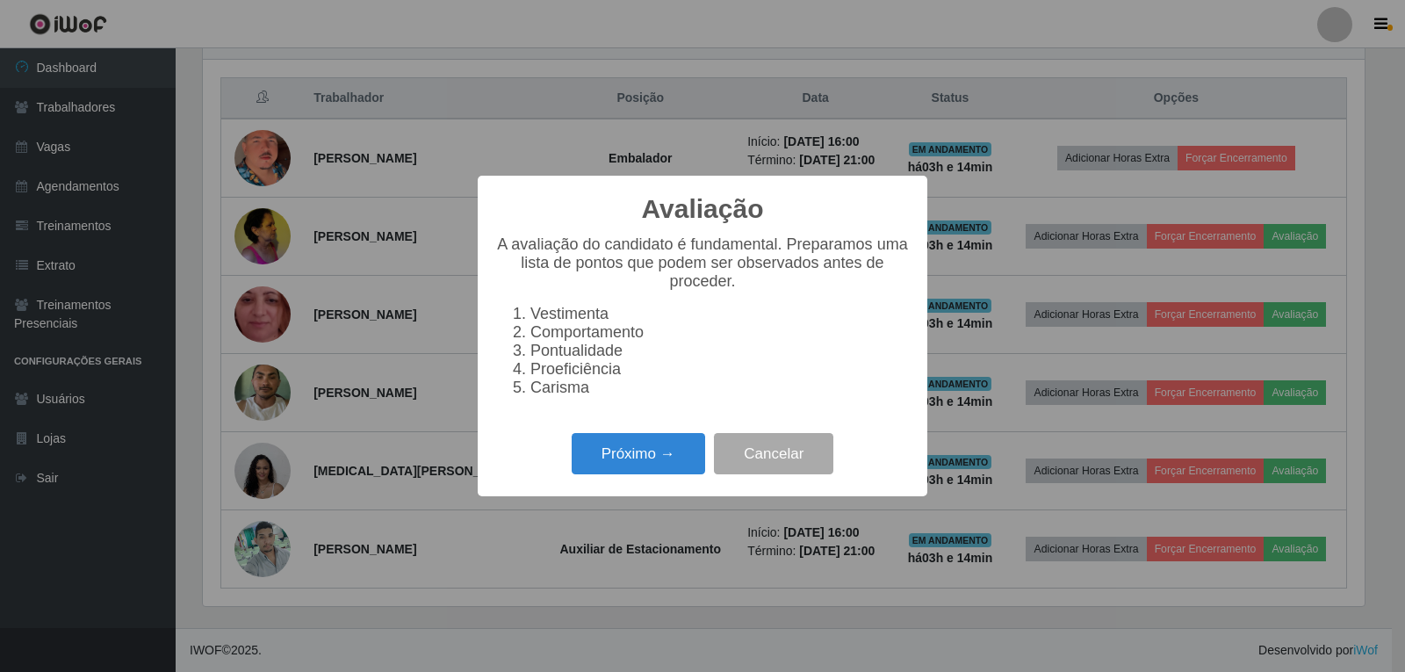
scroll to position [365, 1162]
click at [639, 474] on button "Próximo →" at bounding box center [639, 453] width 134 height 41
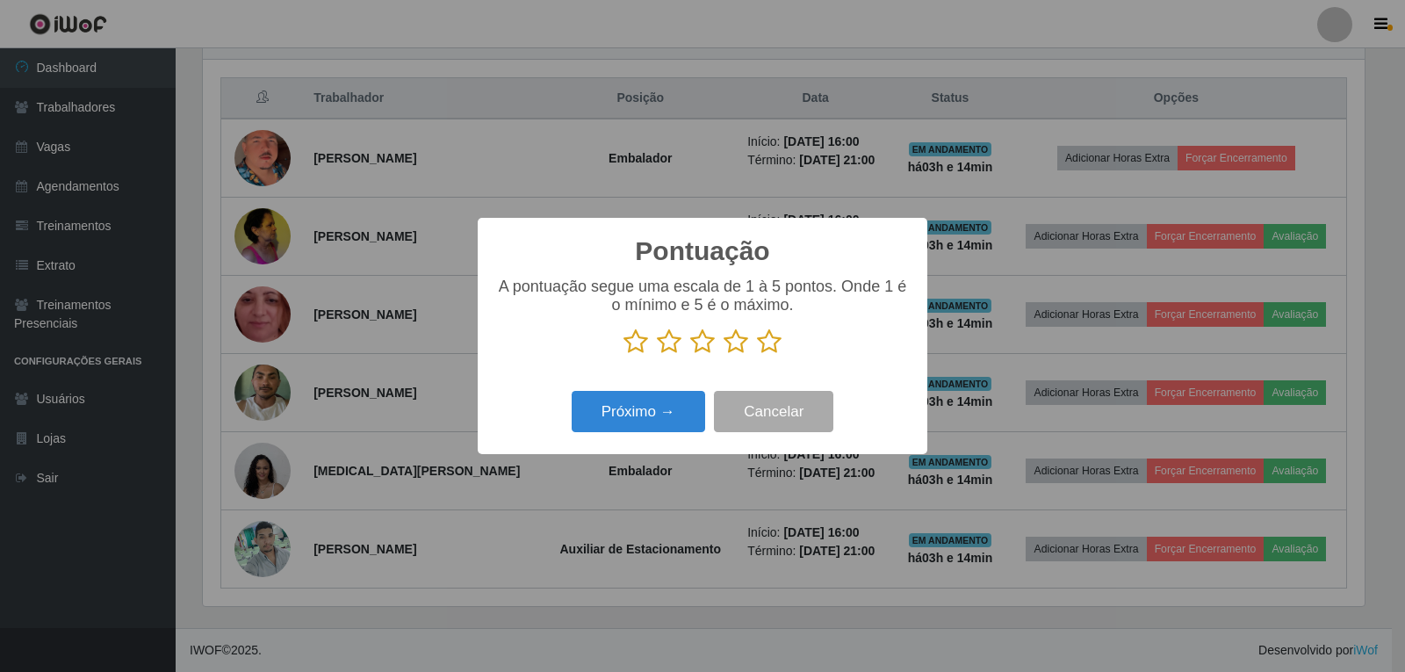
click at [759, 340] on icon at bounding box center [769, 341] width 25 height 26
click at [757, 355] on input "radio" at bounding box center [757, 355] width 0 height 0
click at [653, 397] on button "Próximo →" at bounding box center [639, 411] width 134 height 41
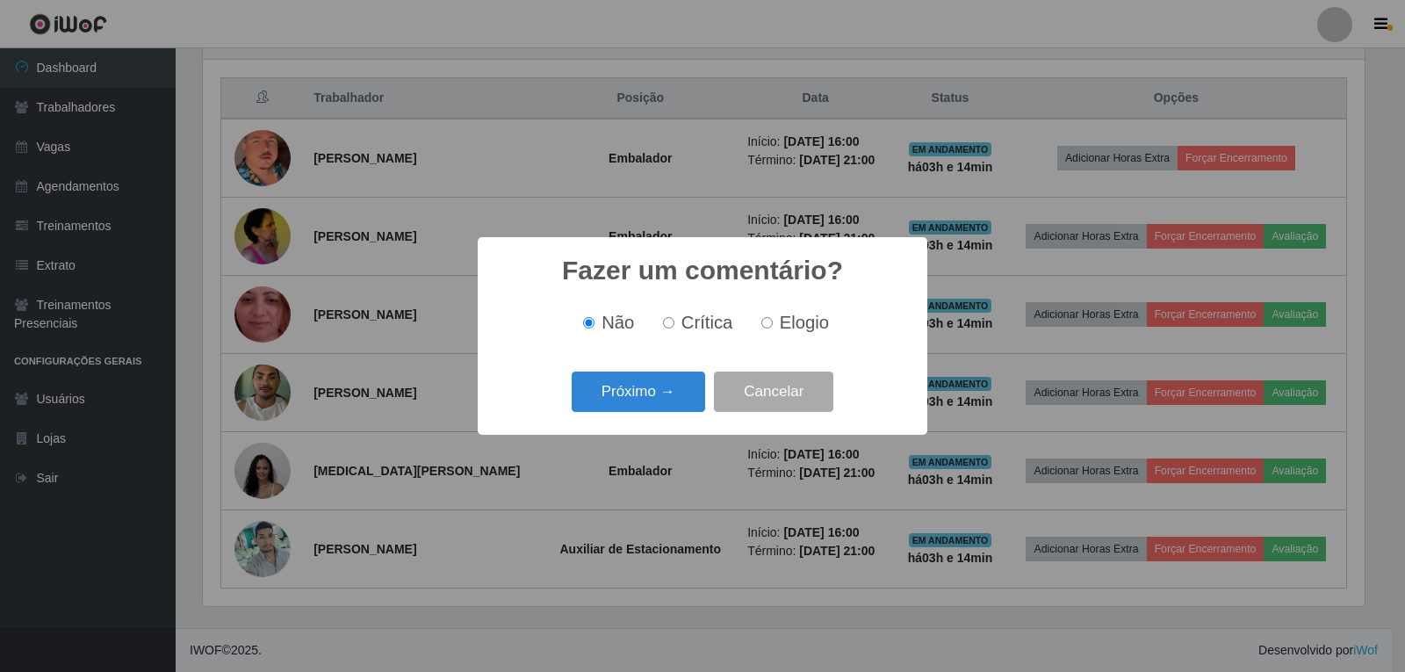
click at [653, 397] on button "Próximo →" at bounding box center [639, 392] width 134 height 41
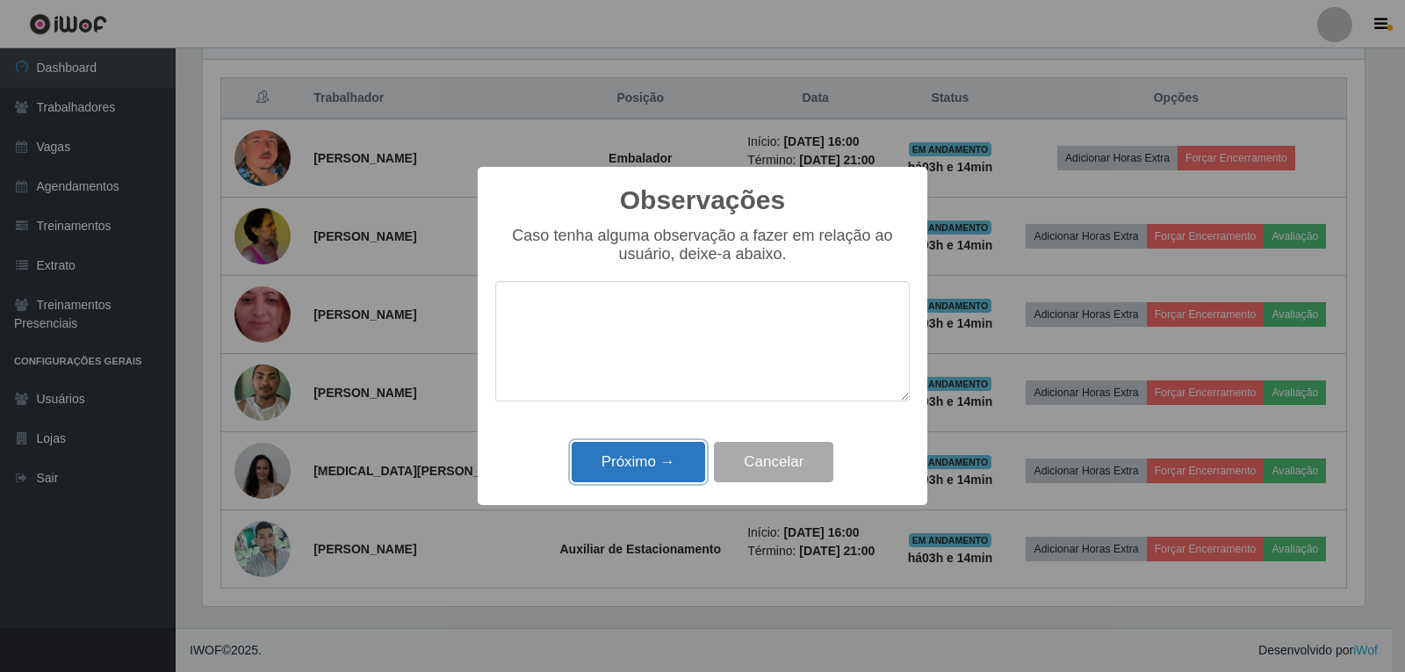
click at [658, 450] on button "Próximo →" at bounding box center [639, 462] width 134 height 41
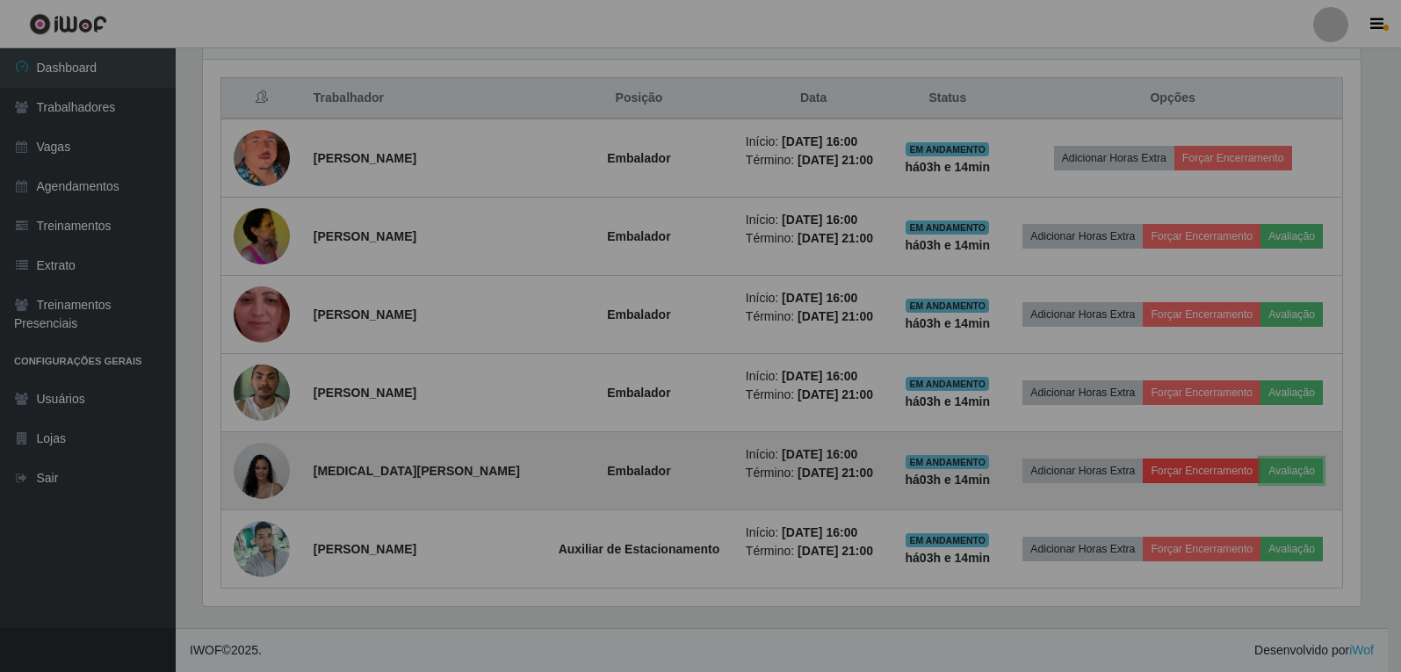
scroll to position [365, 1171]
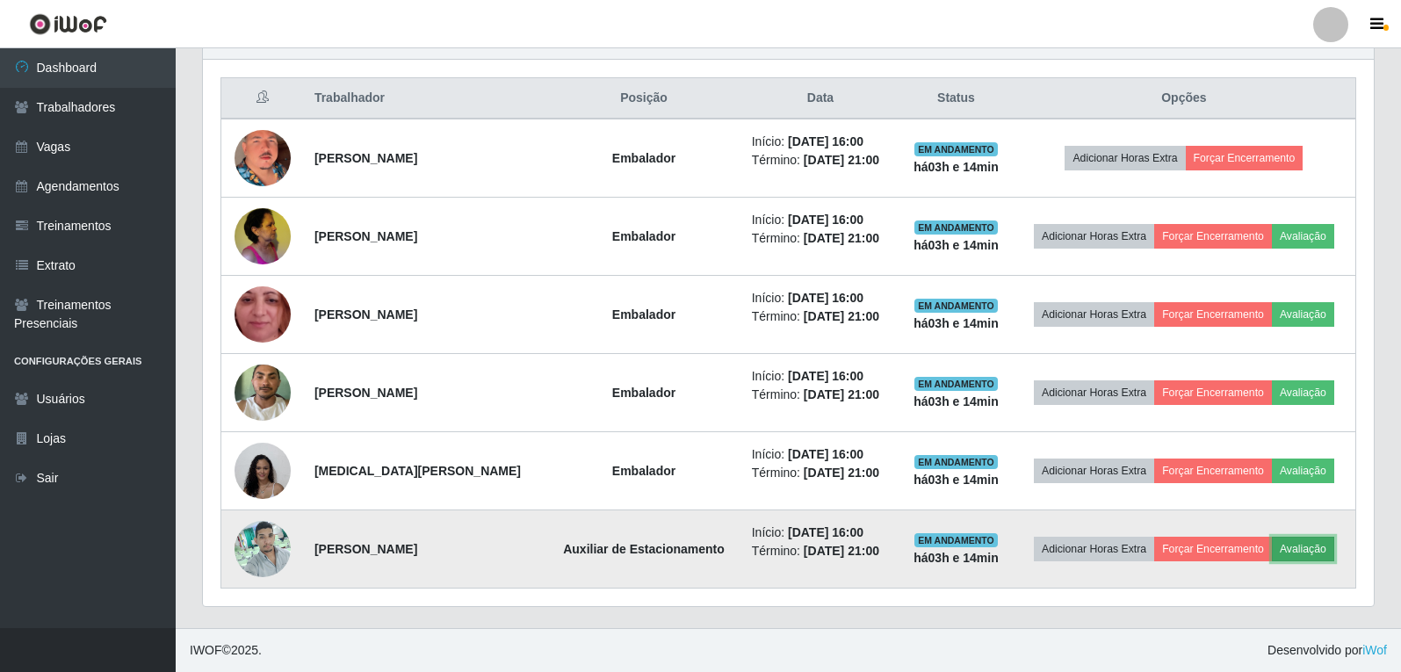
click at [1296, 558] on button "Avaliação" at bounding box center [1303, 549] width 62 height 25
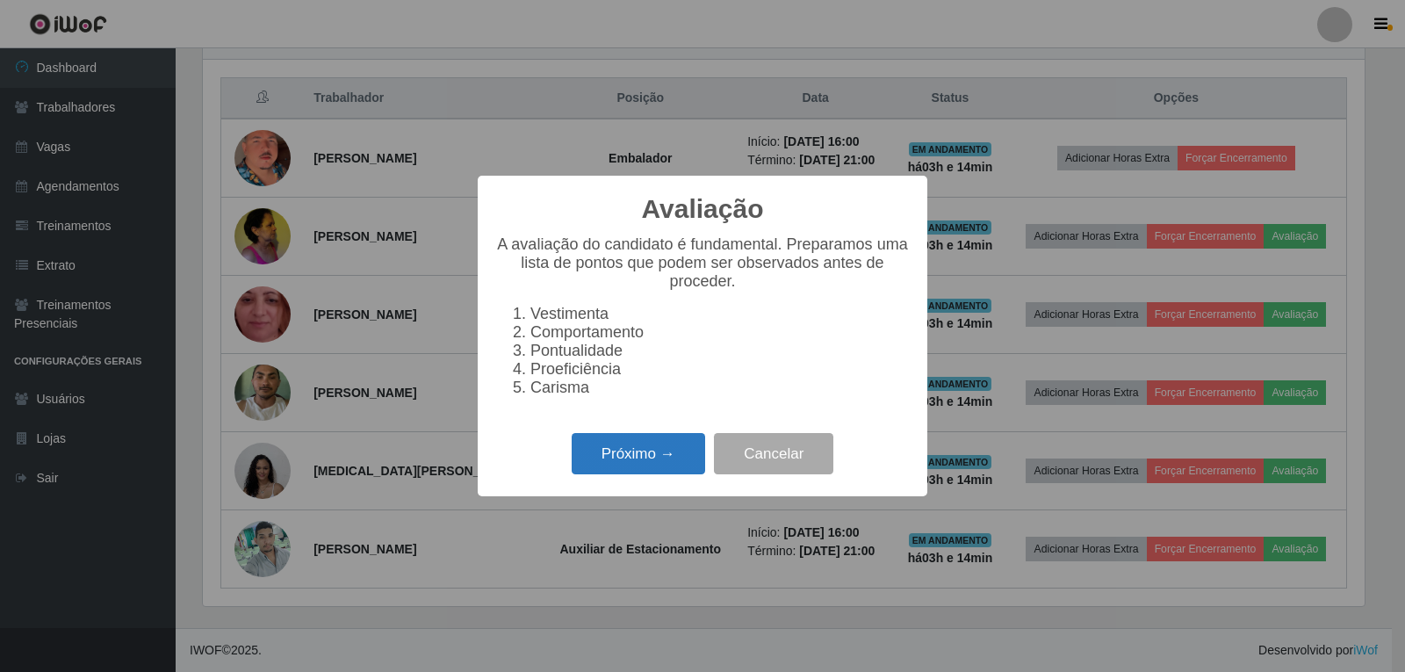
click at [643, 458] on button "Próximo →" at bounding box center [639, 453] width 134 height 41
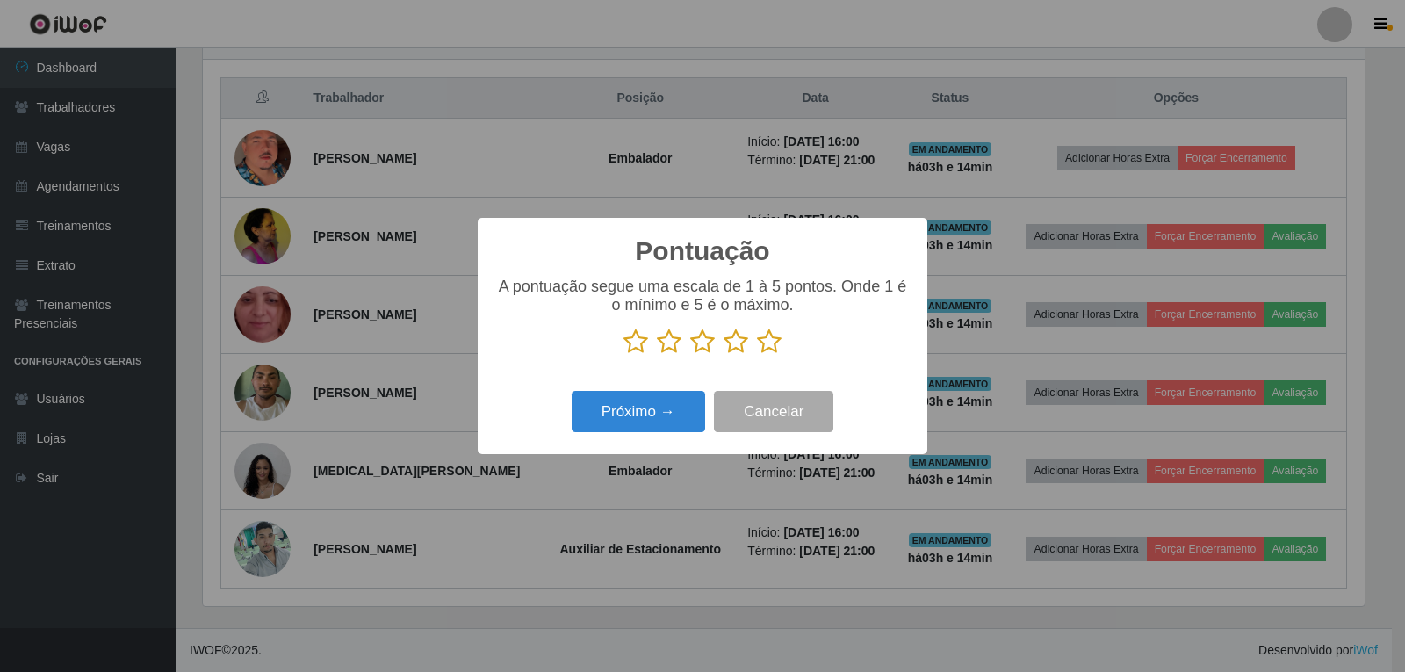
click at [799, 339] on p at bounding box center [702, 341] width 415 height 26
click at [759, 350] on icon at bounding box center [769, 341] width 25 height 26
click at [757, 355] on input "radio" at bounding box center [757, 355] width 0 height 0
click at [668, 408] on button "Próximo →" at bounding box center [639, 411] width 134 height 41
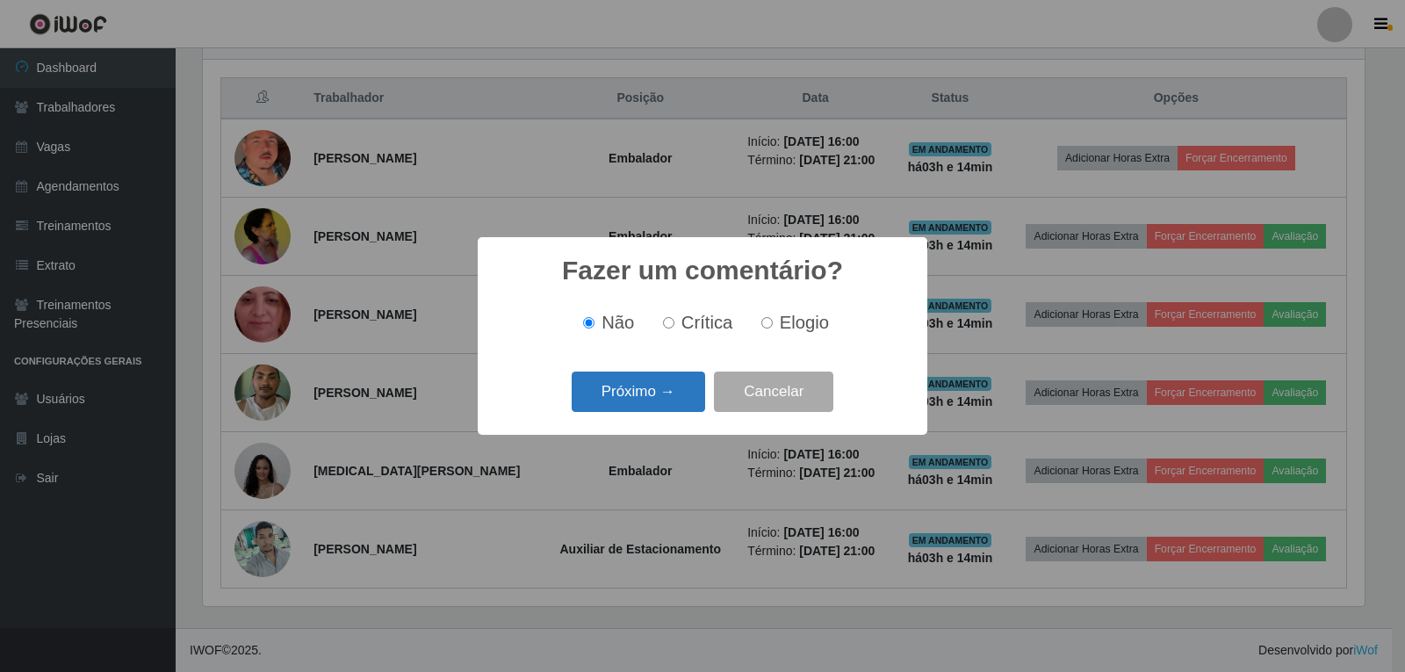
click at [668, 404] on button "Próximo →" at bounding box center [639, 392] width 134 height 41
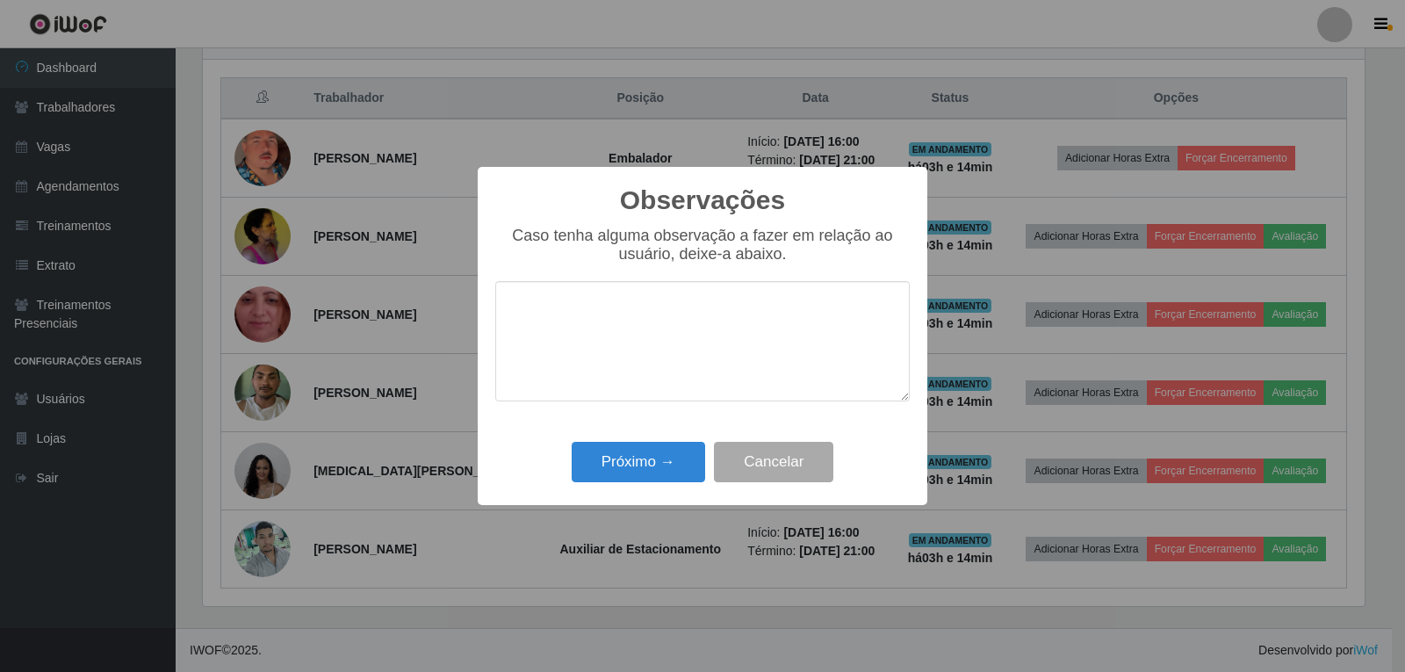
click at [661, 442] on div "Próximo → Cancelar" at bounding box center [702, 462] width 415 height 50
click at [663, 459] on button "Próximo →" at bounding box center [639, 462] width 134 height 41
